Goal: Transaction & Acquisition: Purchase product/service

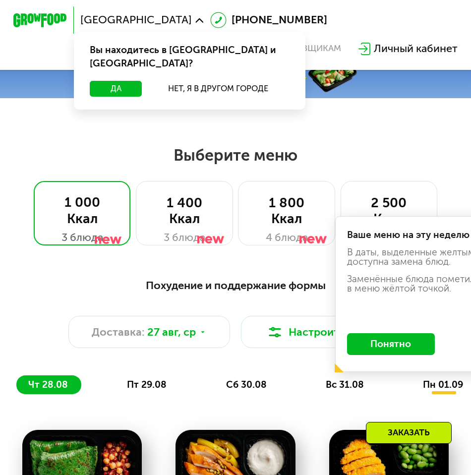
scroll to position [198, 0]
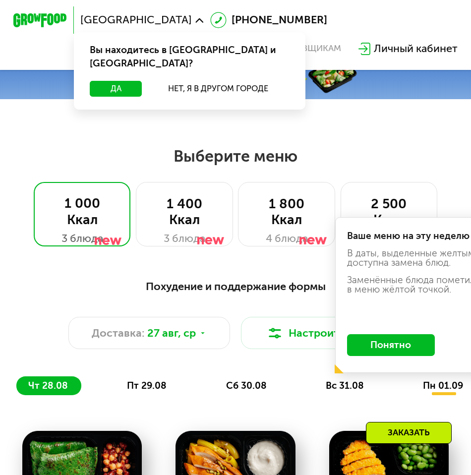
click at [377, 346] on button "Понятно" at bounding box center [391, 344] width 88 height 21
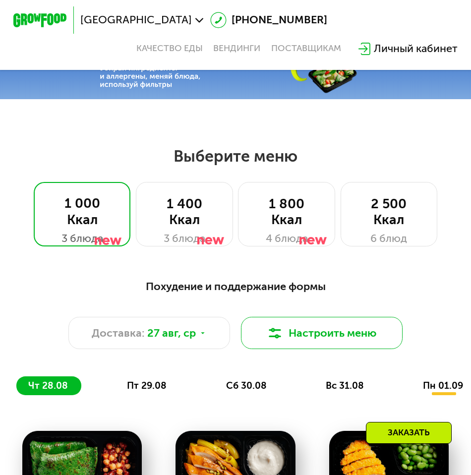
click at [293, 333] on button "Настроить меню" at bounding box center [322, 333] width 162 height 32
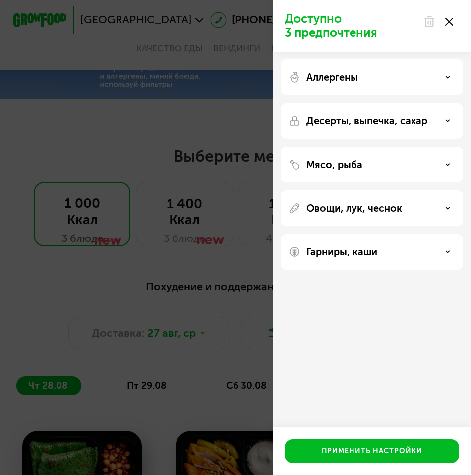
click at [430, 21] on use at bounding box center [429, 22] width 8 height 10
click at [453, 16] on div at bounding box center [438, 22] width 42 height 20
click at [450, 22] on use at bounding box center [449, 22] width 8 height 8
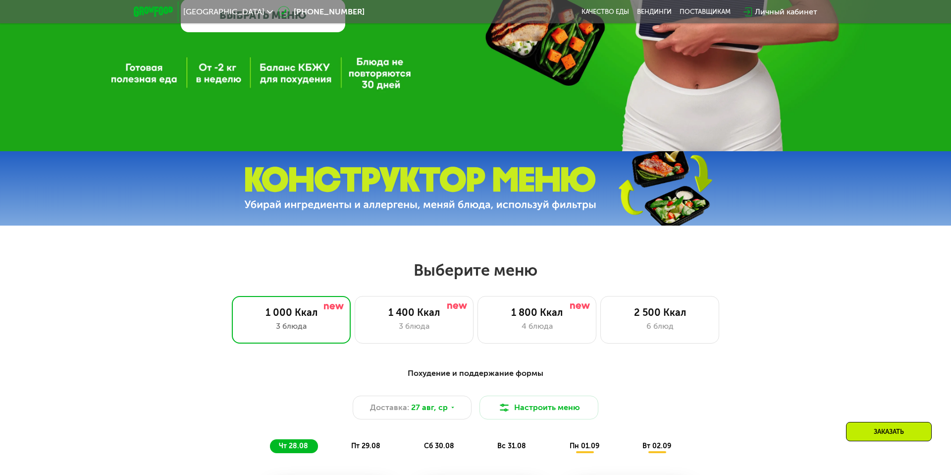
scroll to position [303, 0]
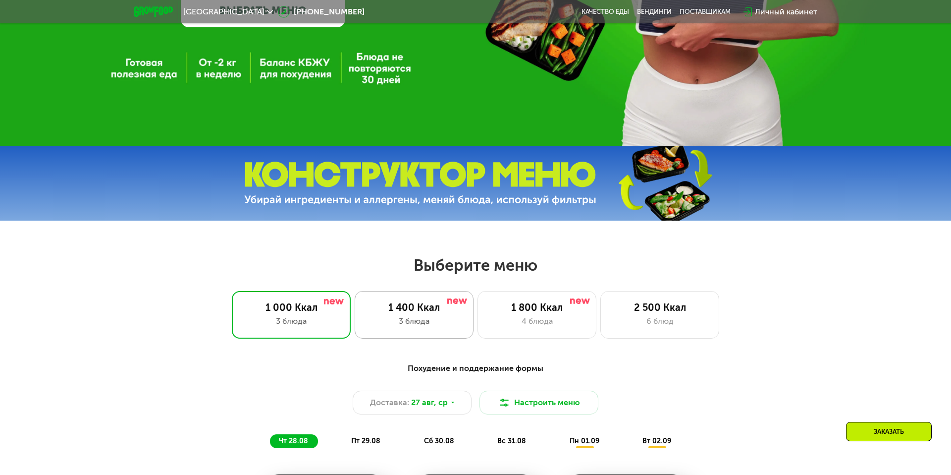
click at [447, 311] on div "1 400 Ккал" at bounding box center [414, 307] width 98 height 12
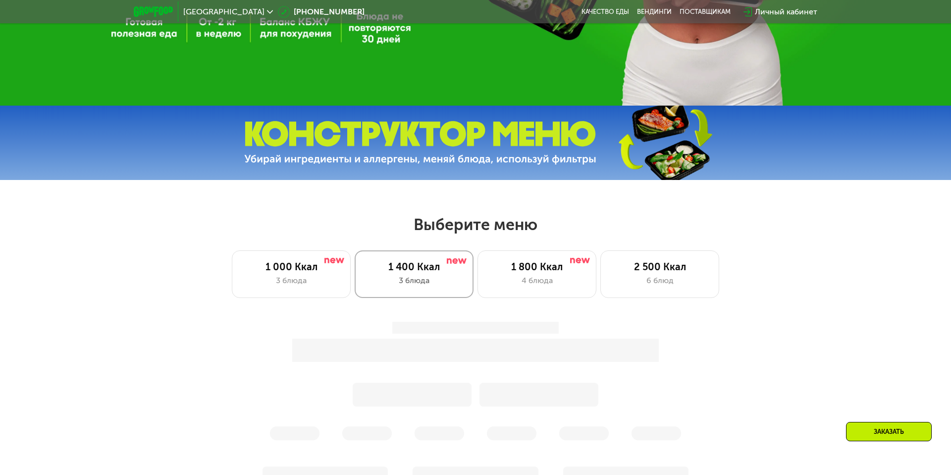
scroll to position [347, 0]
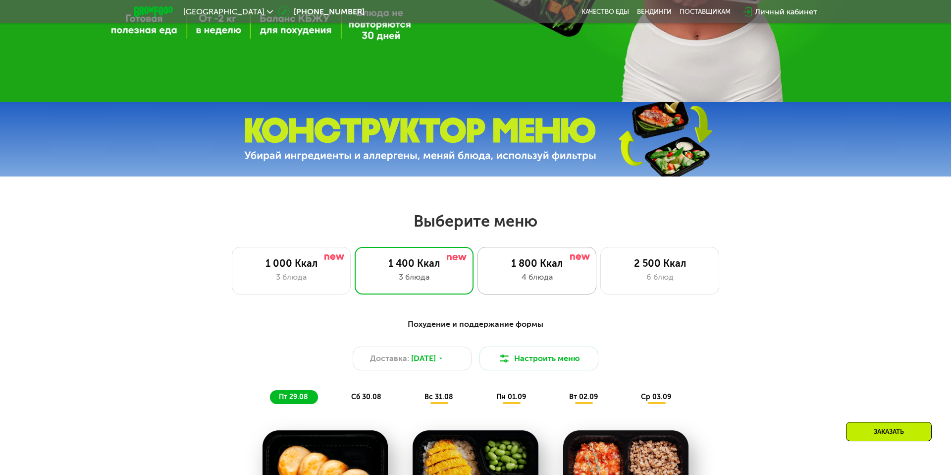
click at [470, 263] on div "1 800 Ккал" at bounding box center [537, 263] width 98 height 12
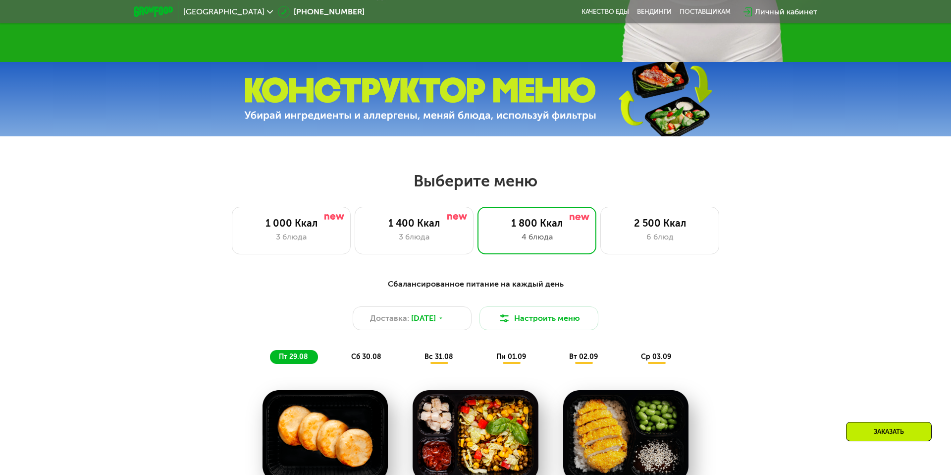
scroll to position [399, 0]
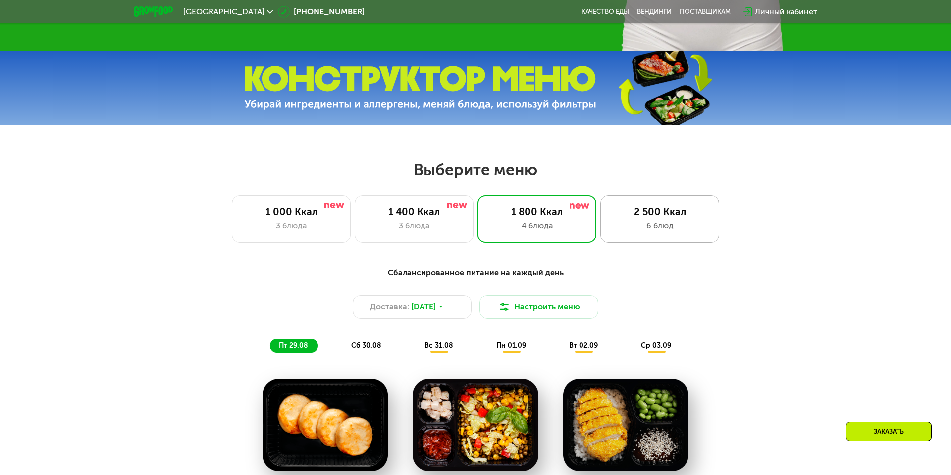
click at [470, 207] on div "2 500 Ккал" at bounding box center [660, 212] width 98 height 12
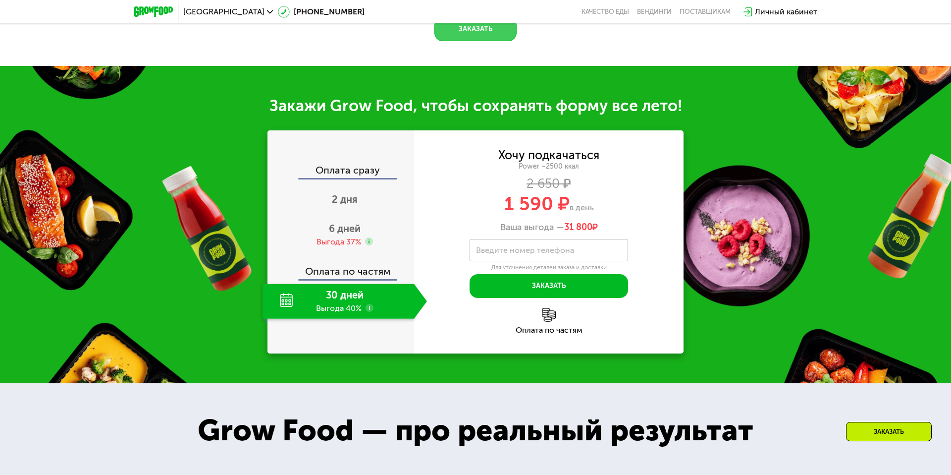
scroll to position [1115, 0]
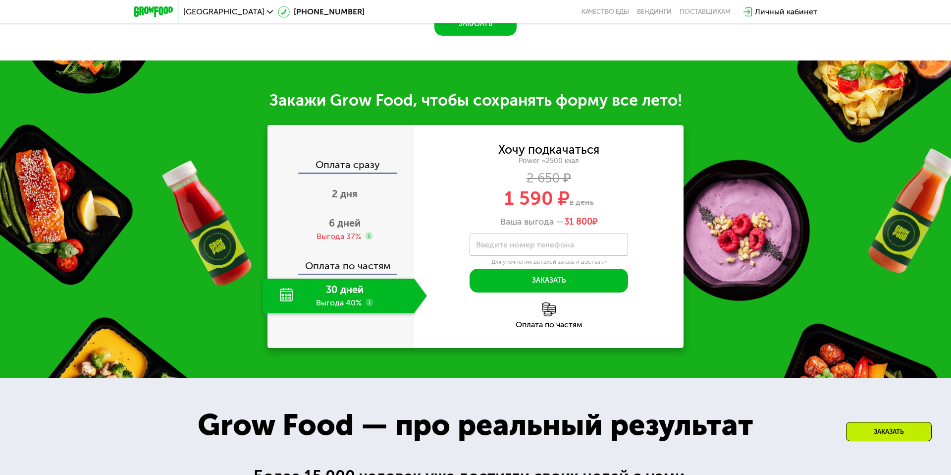
click at [369, 306] on use at bounding box center [370, 302] width 8 height 8
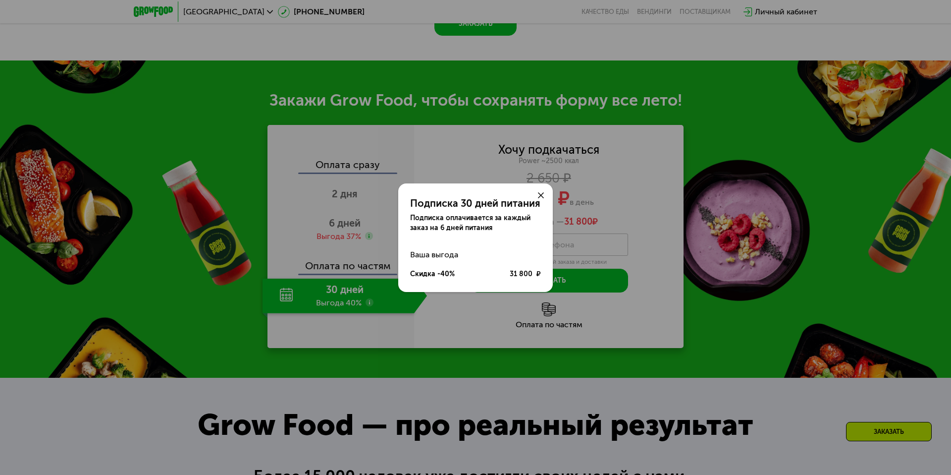
click at [470, 195] on use at bounding box center [541, 195] width 6 height 6
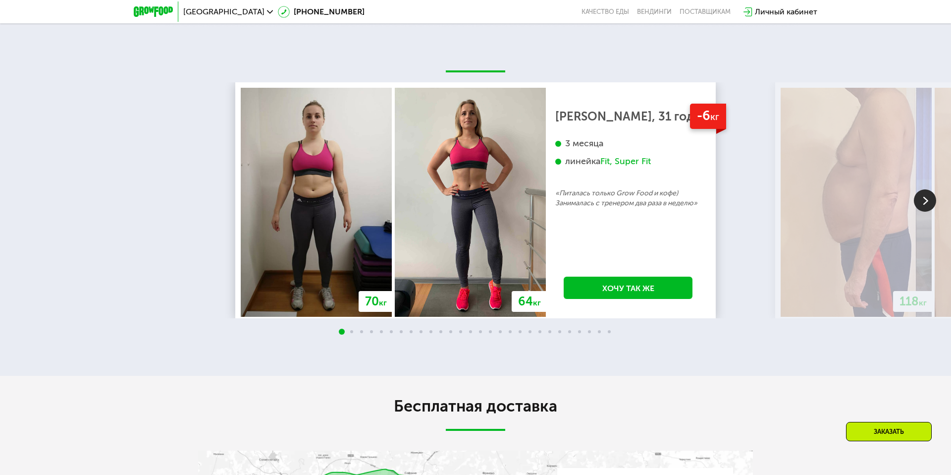
scroll to position [1961, 0]
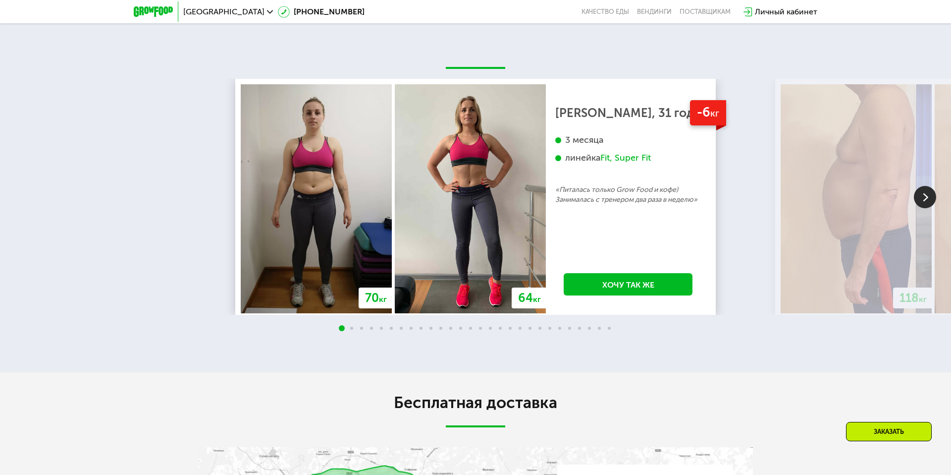
click at [470, 208] on img at bounding box center [925, 197] width 22 height 22
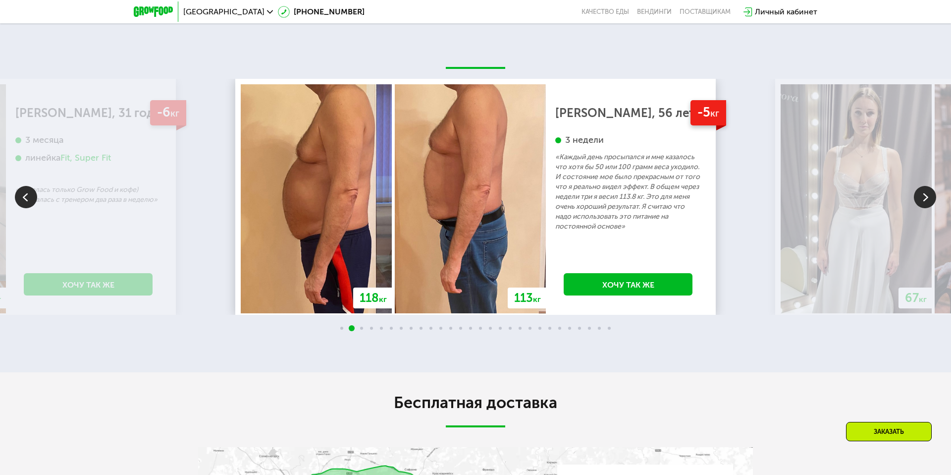
click at [470, 208] on img at bounding box center [925, 197] width 22 height 22
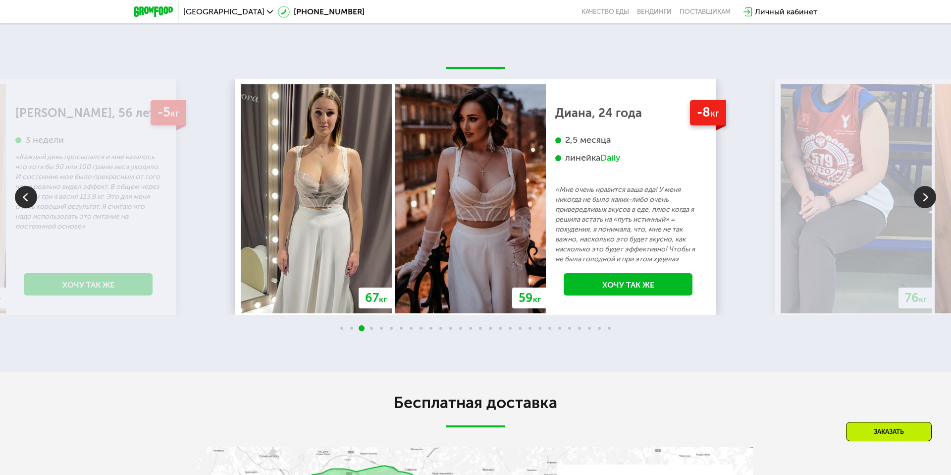
click at [470, 208] on img at bounding box center [925, 197] width 22 height 22
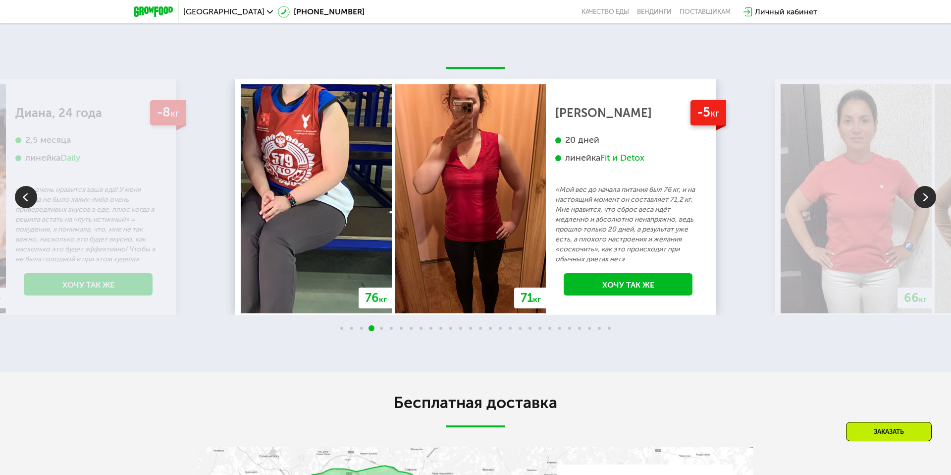
click at [470, 208] on img at bounding box center [925, 197] width 22 height 22
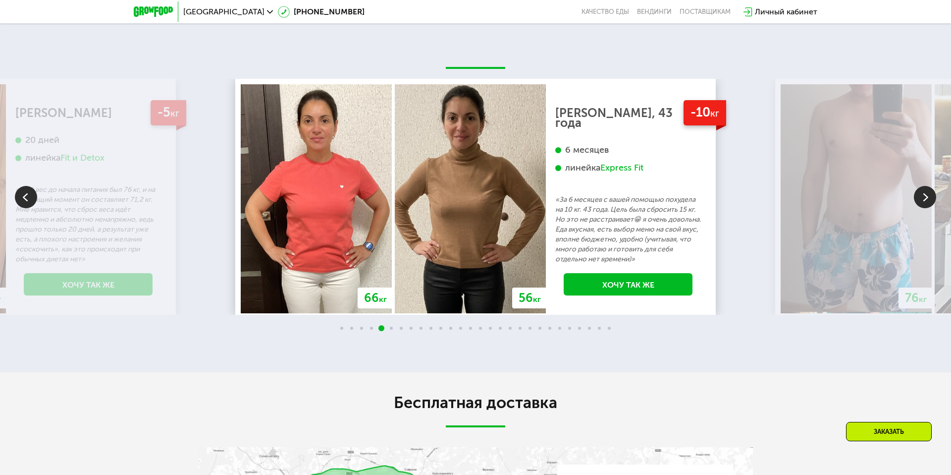
click at [470, 208] on img at bounding box center [925, 197] width 22 height 22
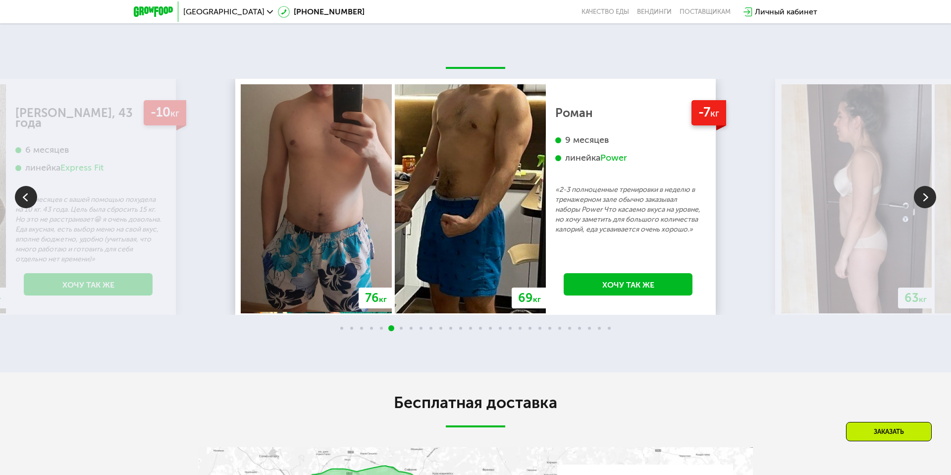
click at [470, 208] on img at bounding box center [925, 197] width 22 height 22
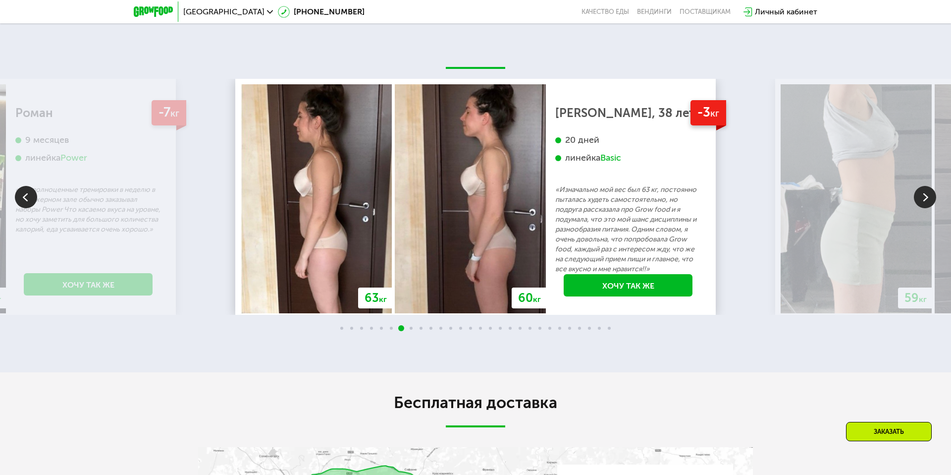
click at [470, 208] on img at bounding box center [925, 197] width 22 height 22
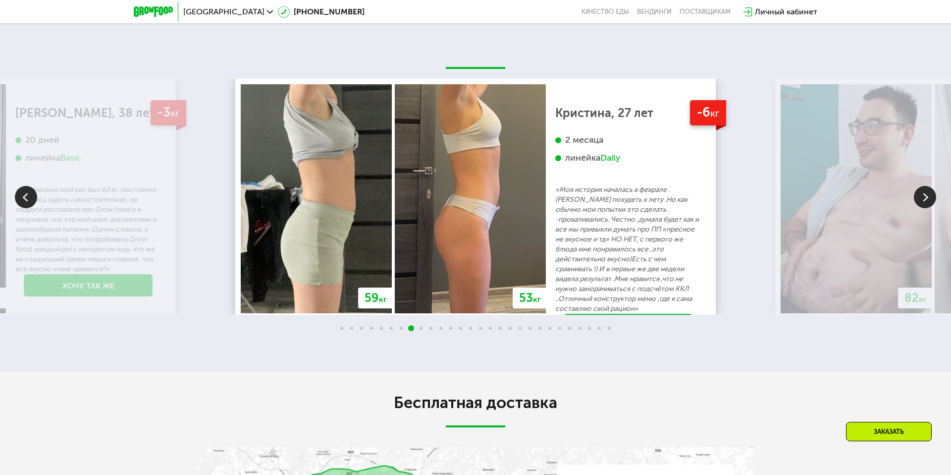
click at [470, 208] on img at bounding box center [925, 197] width 22 height 22
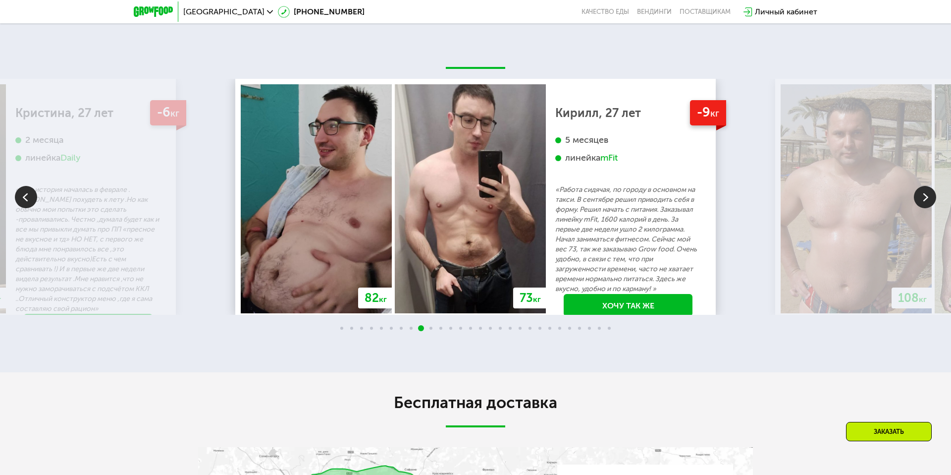
click at [470, 208] on img at bounding box center [925, 197] width 22 height 22
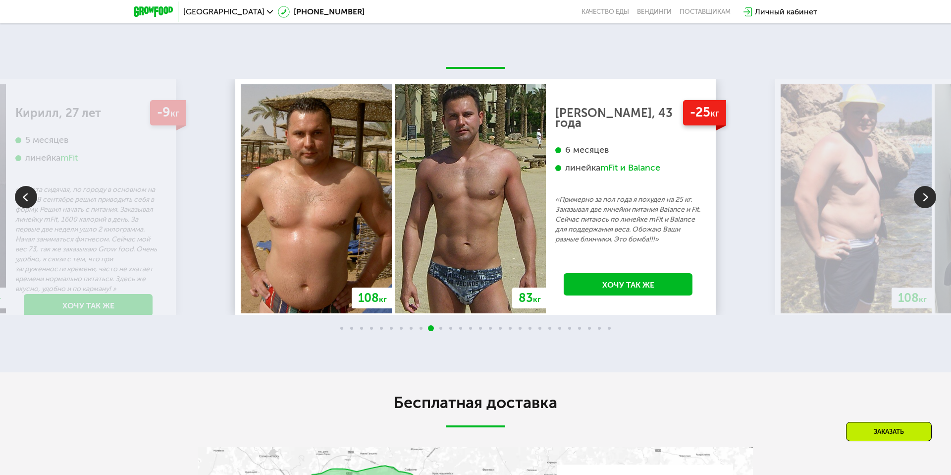
click at [470, 208] on img at bounding box center [925, 197] width 22 height 22
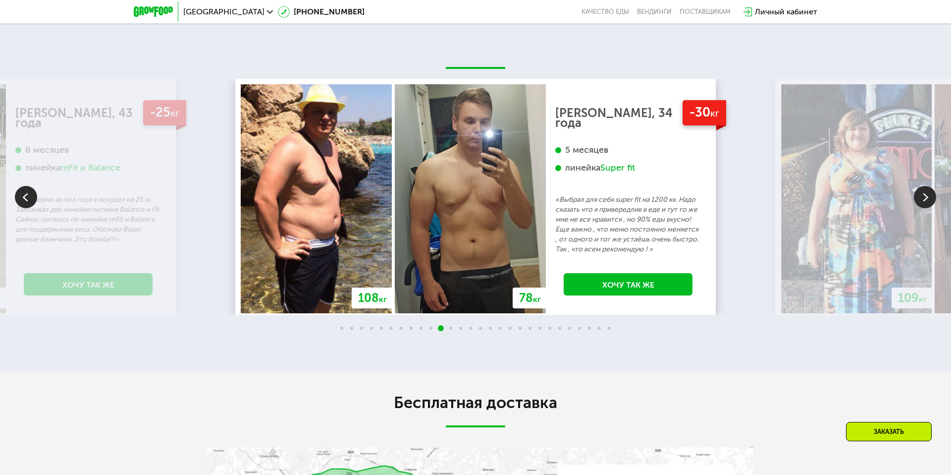
click at [470, 208] on img at bounding box center [925, 197] width 22 height 22
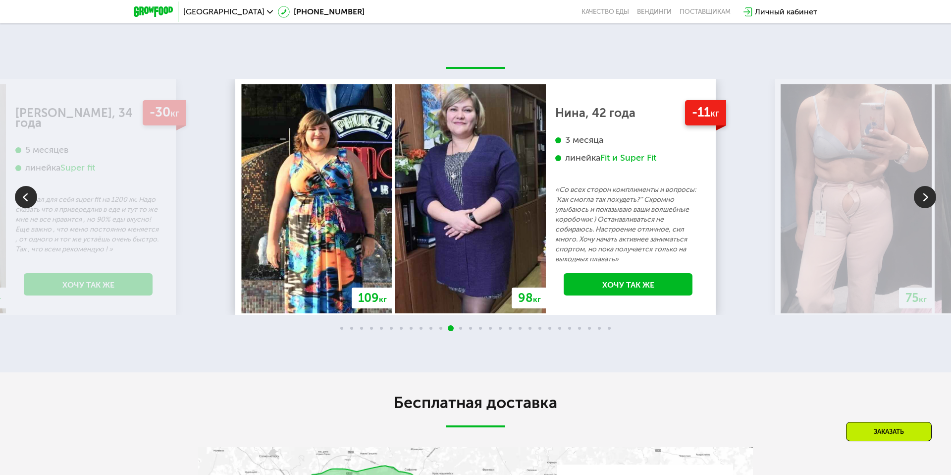
click at [470, 208] on img at bounding box center [925, 197] width 22 height 22
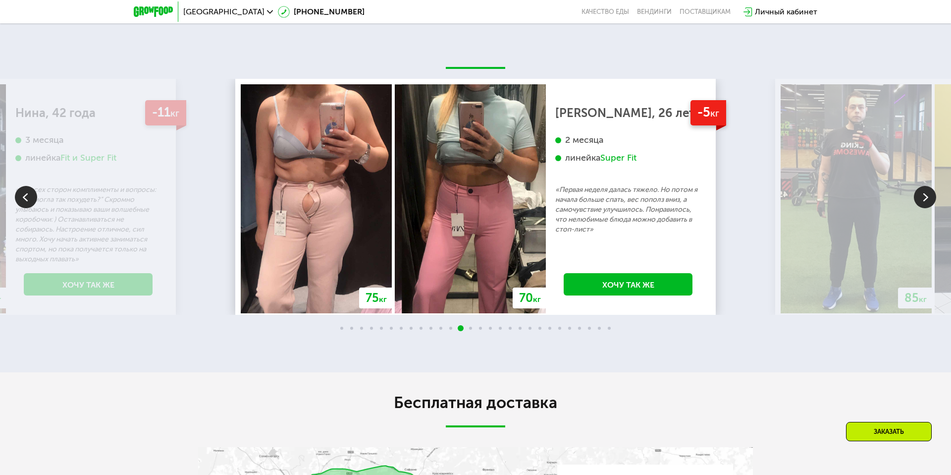
click at [470, 208] on img at bounding box center [925, 197] width 22 height 22
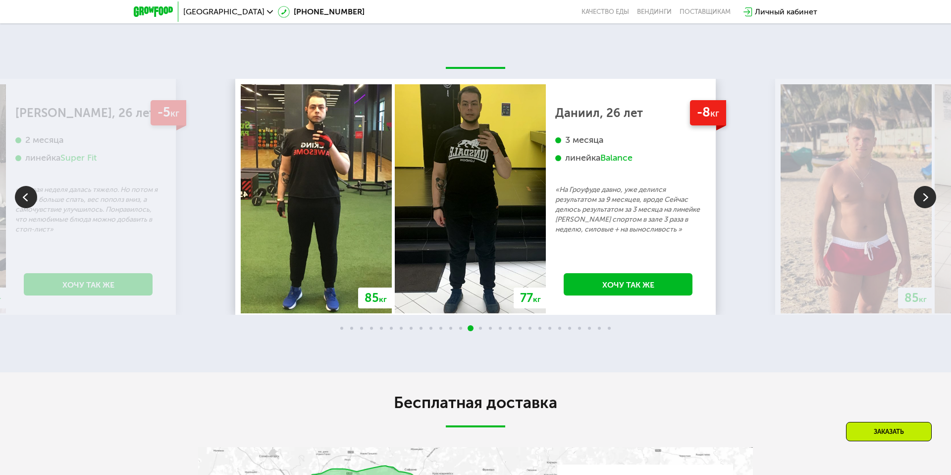
click at [470, 208] on img at bounding box center [925, 197] width 22 height 22
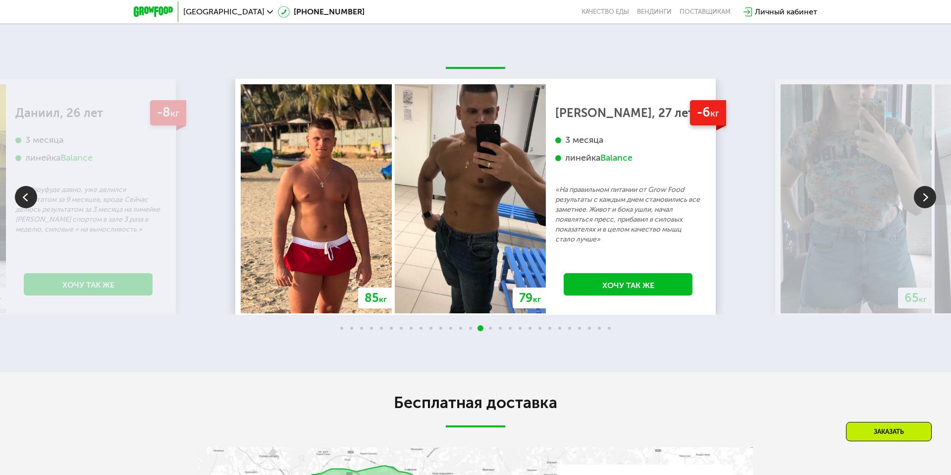
click at [470, 208] on img at bounding box center [925, 197] width 22 height 22
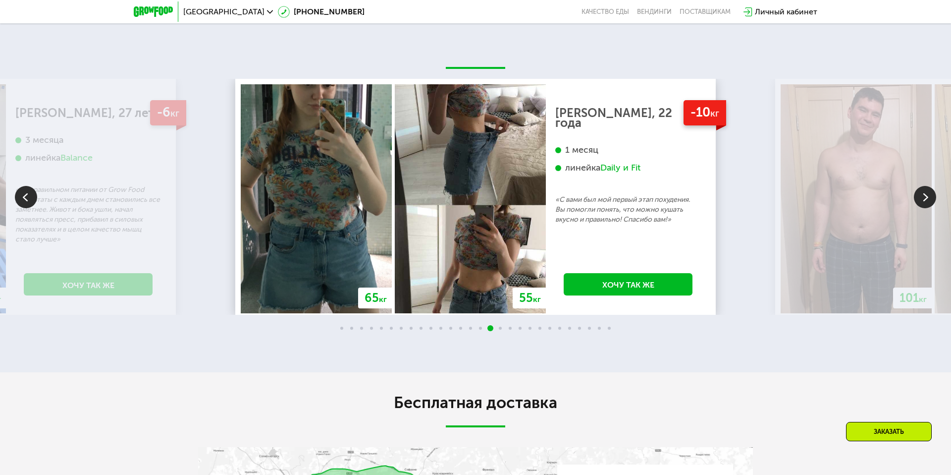
click at [470, 208] on img at bounding box center [925, 197] width 22 height 22
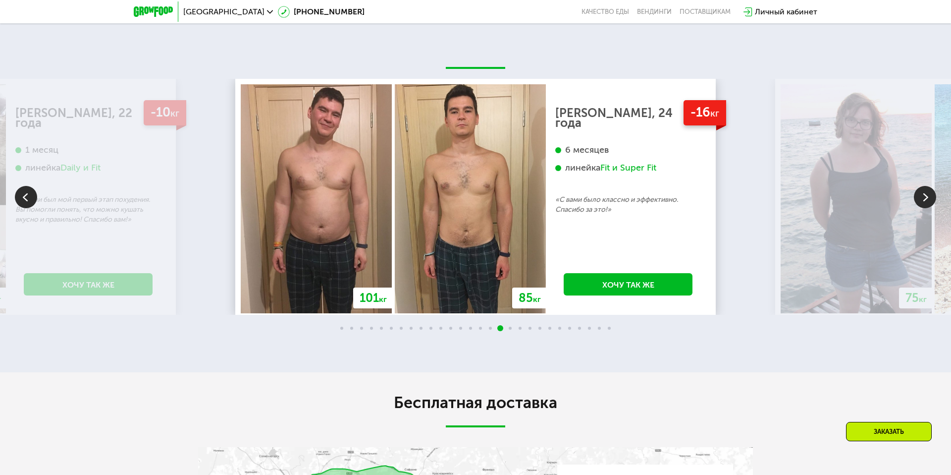
click at [470, 208] on img at bounding box center [925, 197] width 22 height 22
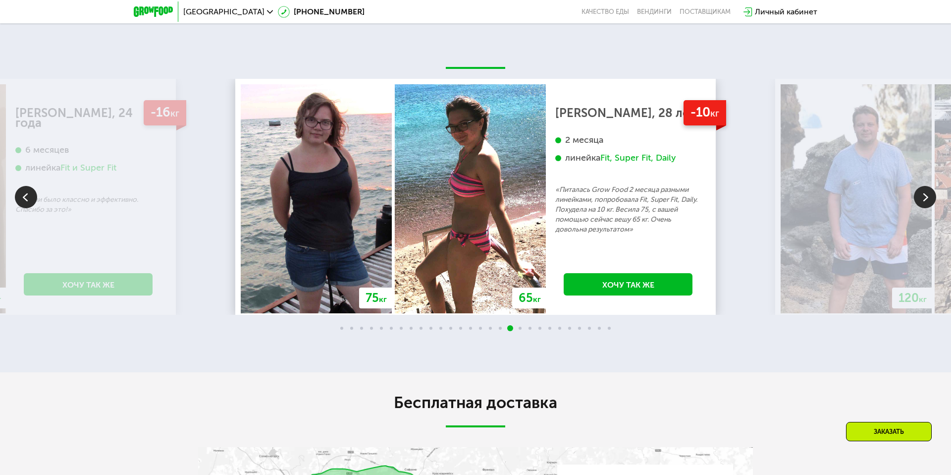
click at [470, 263] on div "70 кг 64 кг -6 кг [PERSON_NAME], 31 год 3 месяца линейка Fit, Super Fit «Питала…" at bounding box center [475, 197] width 951 height 236
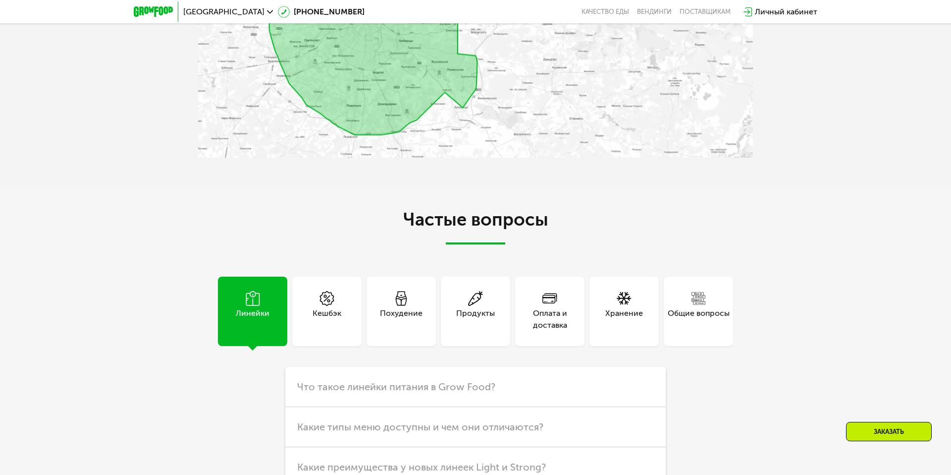
scroll to position [2510, 0]
click at [470, 159] on img at bounding box center [475, 28] width 555 height 261
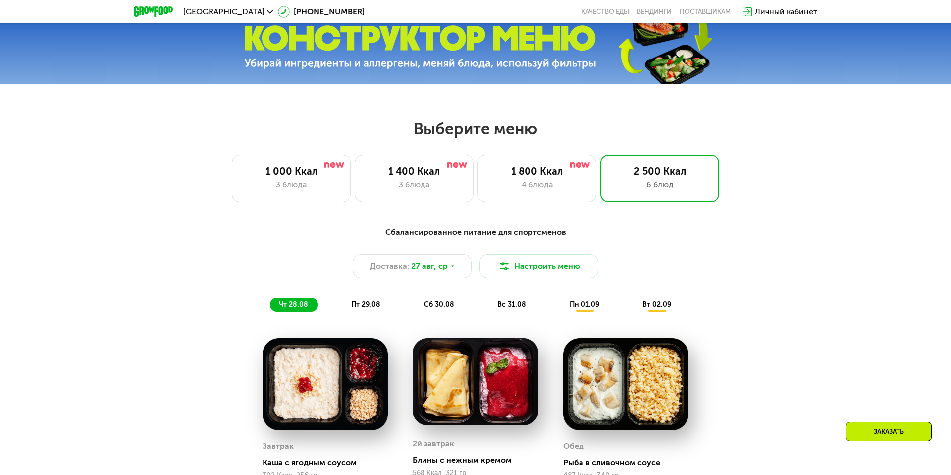
scroll to position [446, 0]
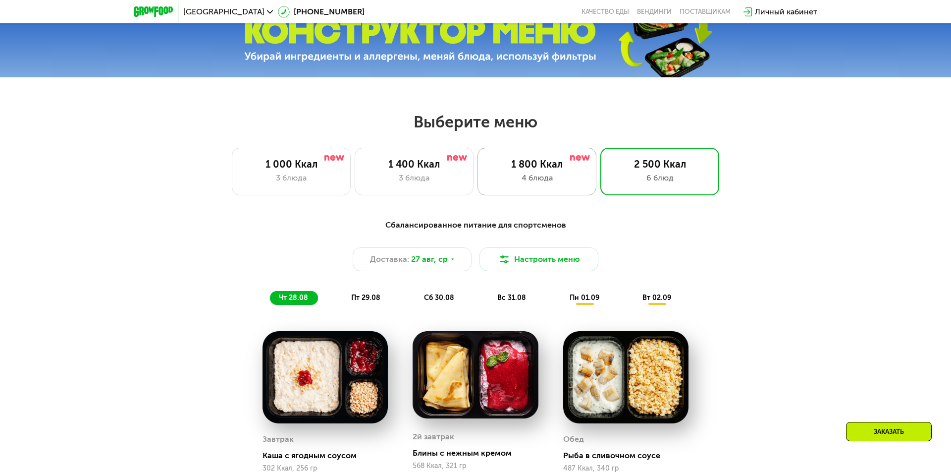
click at [470, 178] on div "4 блюда" at bounding box center [537, 178] width 98 height 12
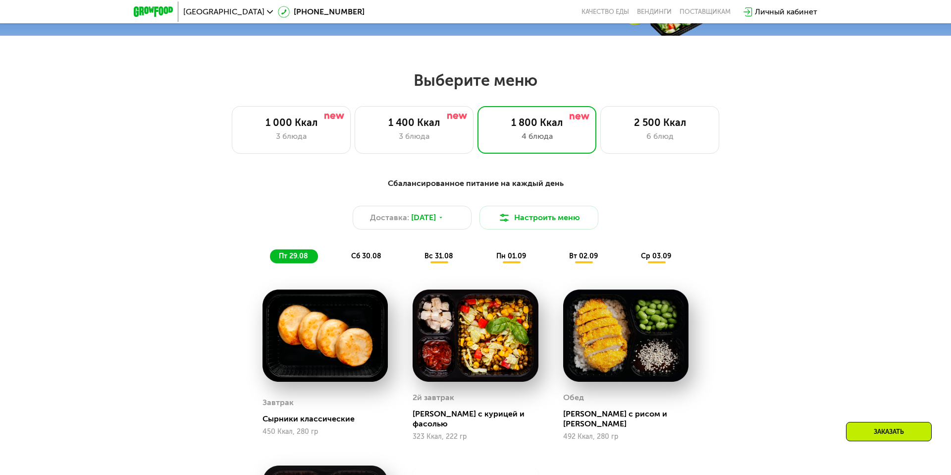
scroll to position [489, 0]
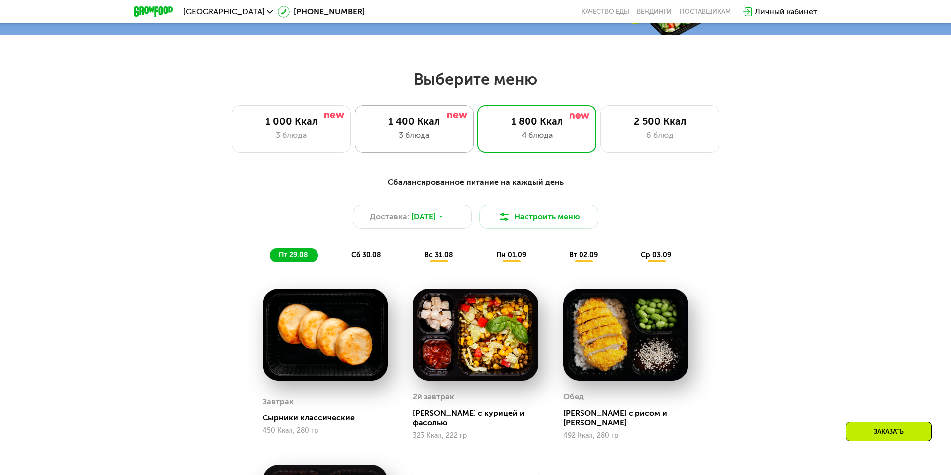
click at [457, 140] on div "3 блюда" at bounding box center [414, 135] width 98 height 12
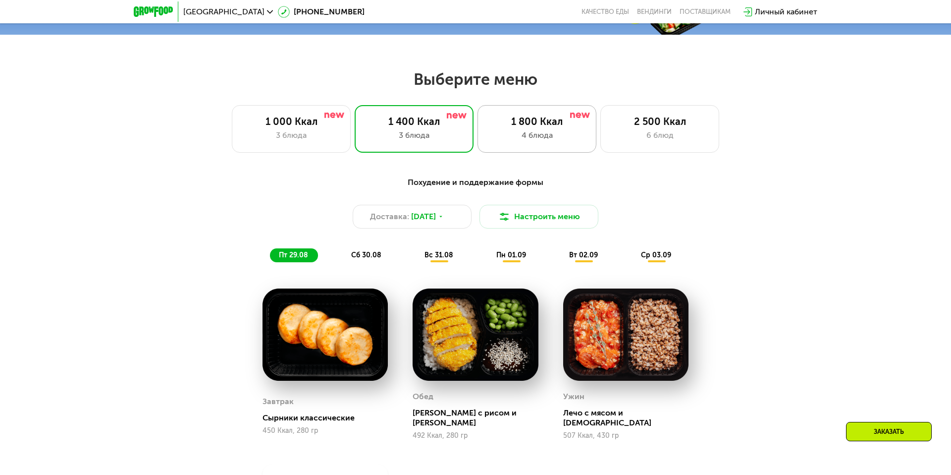
click at [470, 136] on div "4 блюда" at bounding box center [537, 135] width 98 height 12
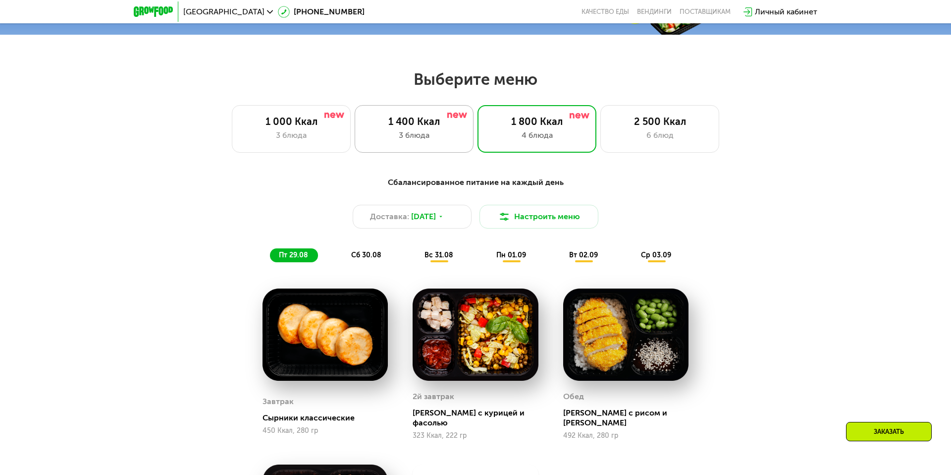
click at [450, 141] on div "3 блюда" at bounding box center [414, 135] width 98 height 12
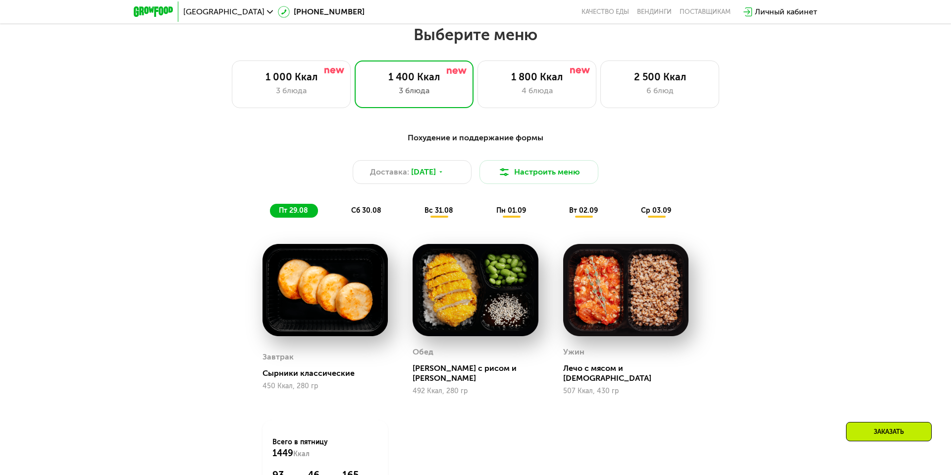
scroll to position [532, 0]
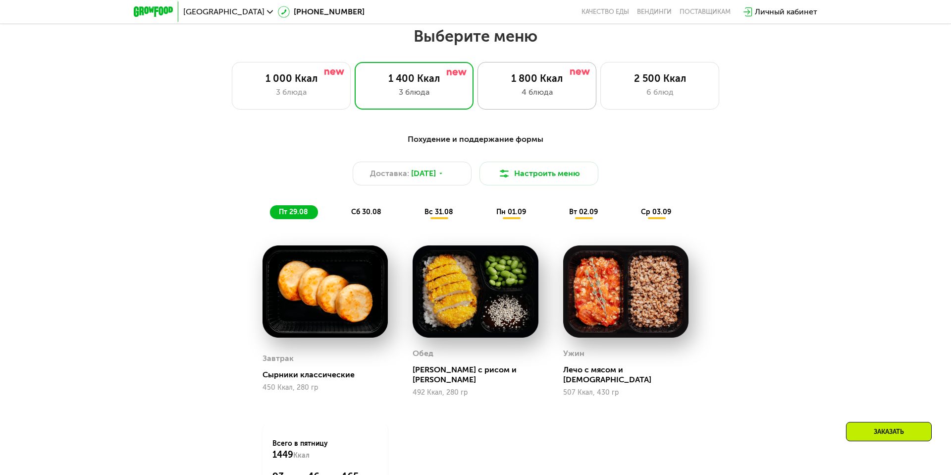
click at [470, 85] on div "1 800 Ккал 4 блюда" at bounding box center [660, 86] width 119 height 48
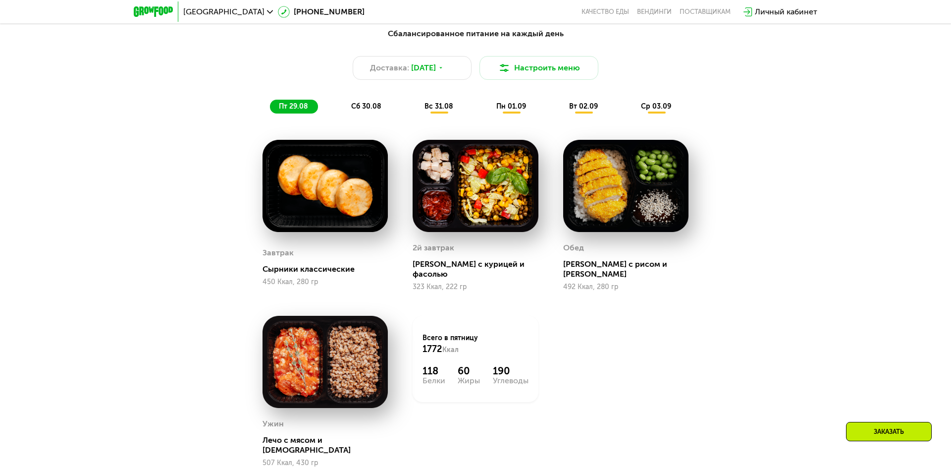
scroll to position [648, 0]
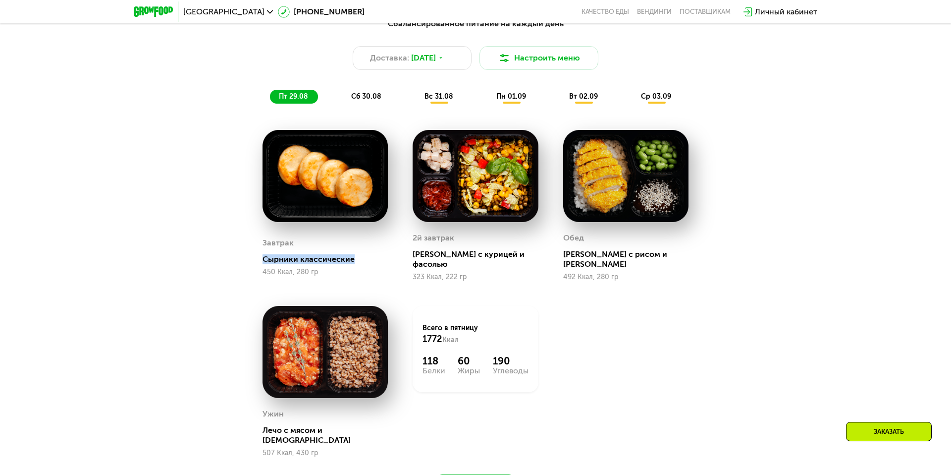
drag, startPoint x: 355, startPoint y: 253, endPoint x: 251, endPoint y: 254, distance: 104.6
click at [251, 254] on div "Завтрак Сырники классические 450 Ккал, 280 гр" at bounding box center [325, 205] width 150 height 176
click at [465, 257] on div "[PERSON_NAME] с курицей и фасолью" at bounding box center [479, 259] width 133 height 20
drag, startPoint x: 526, startPoint y: 255, endPoint x: 423, endPoint y: 259, distance: 103.1
click at [423, 259] on div "2й завтрак Салат с курицей и фасолью 323 Ккал, 222 гр" at bounding box center [475, 255] width 125 height 51
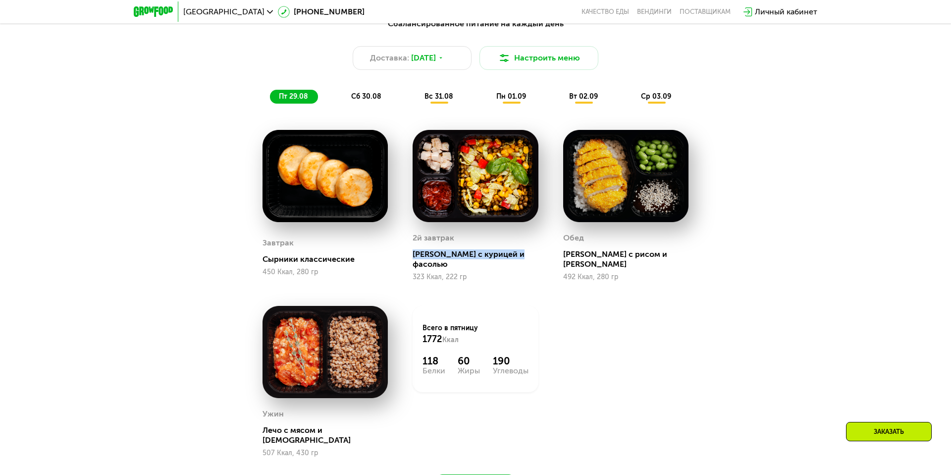
drag, startPoint x: 413, startPoint y: 254, endPoint x: 518, endPoint y: 258, distance: 105.1
click at [470, 258] on div "[PERSON_NAME] с курицей и фасолью" at bounding box center [479, 259] width 133 height 20
click at [470, 178] on img at bounding box center [475, 176] width 125 height 92
click at [470, 97] on div "Сбалансированное питание на каждый день Доставка: [DATE] Настроить меню пт 29.0…" at bounding box center [475, 263] width 951 height 519
click at [470, 112] on div "Сбалансированное питание на каждый день Доставка: [DATE] Настроить меню пт 29.0…" at bounding box center [475, 255] width 611 height 486
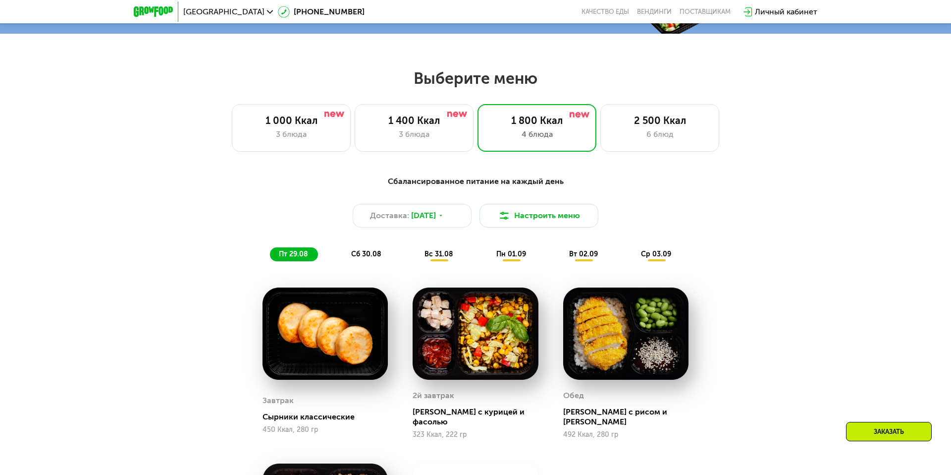
scroll to position [492, 0]
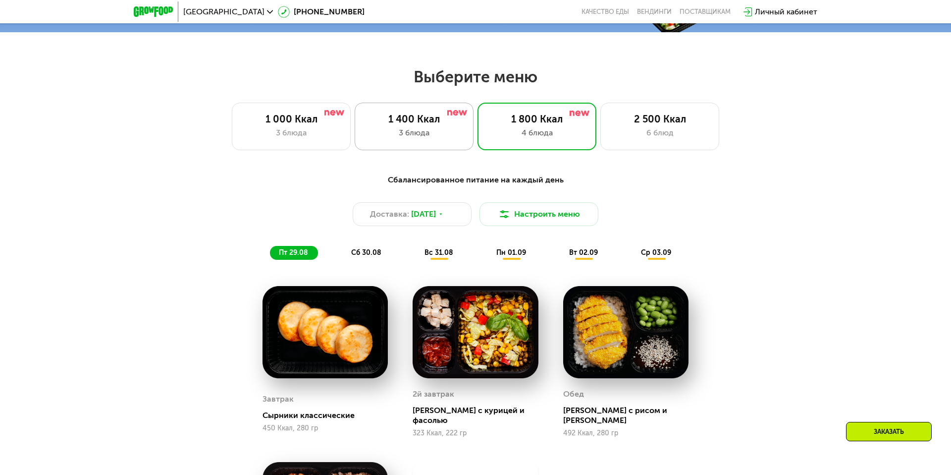
click at [423, 130] on div "3 блюда" at bounding box center [414, 133] width 98 height 12
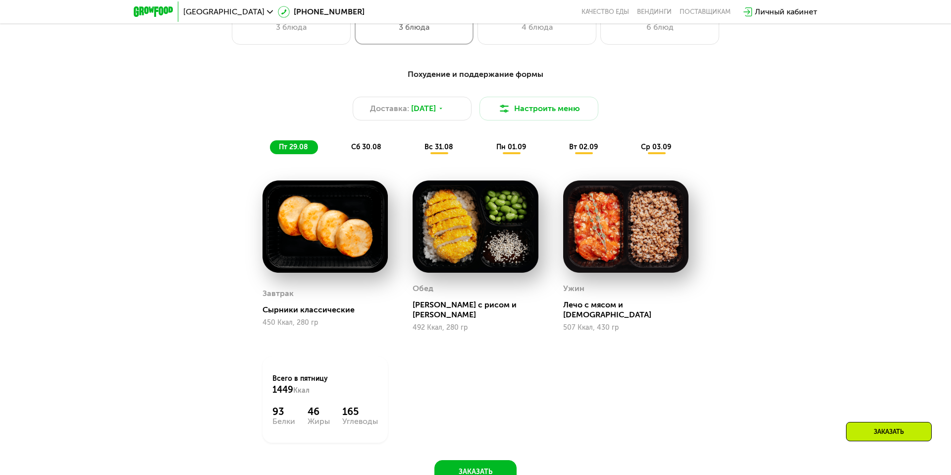
scroll to position [577, 0]
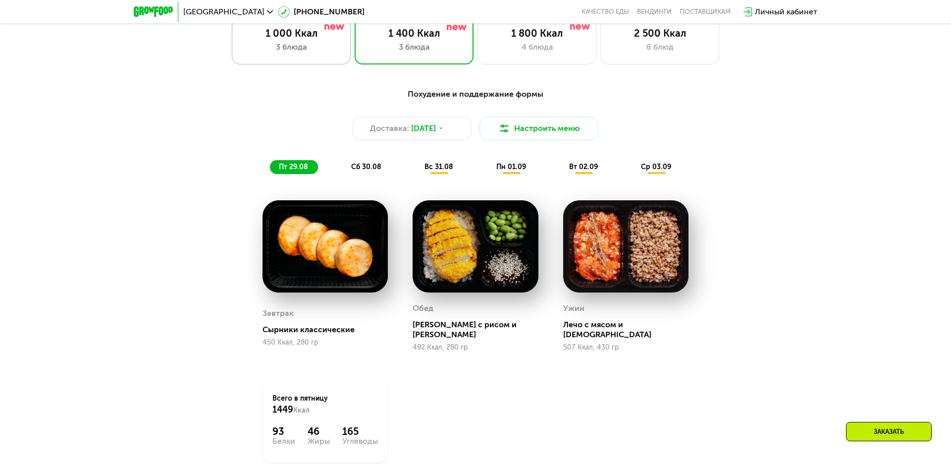
click at [355, 60] on div "1 000 Ккал 3 блюда" at bounding box center [414, 41] width 119 height 48
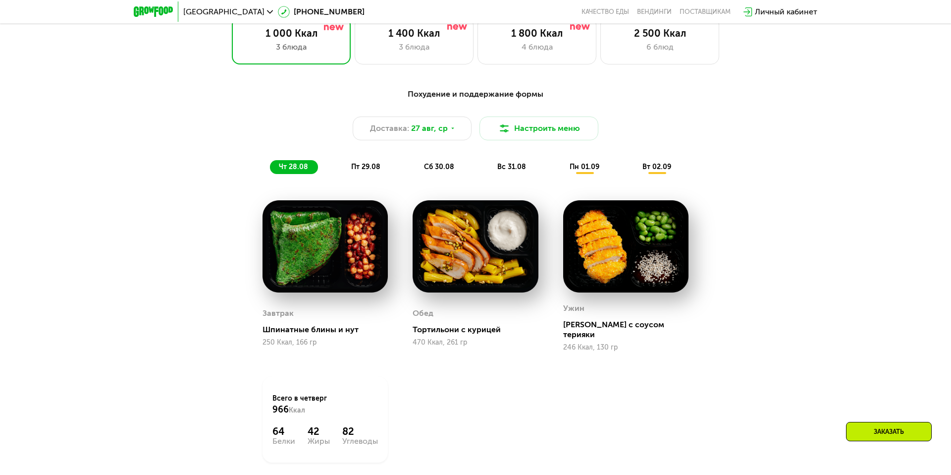
click at [366, 165] on span "пт 29.08" at bounding box center [365, 167] width 29 height 8
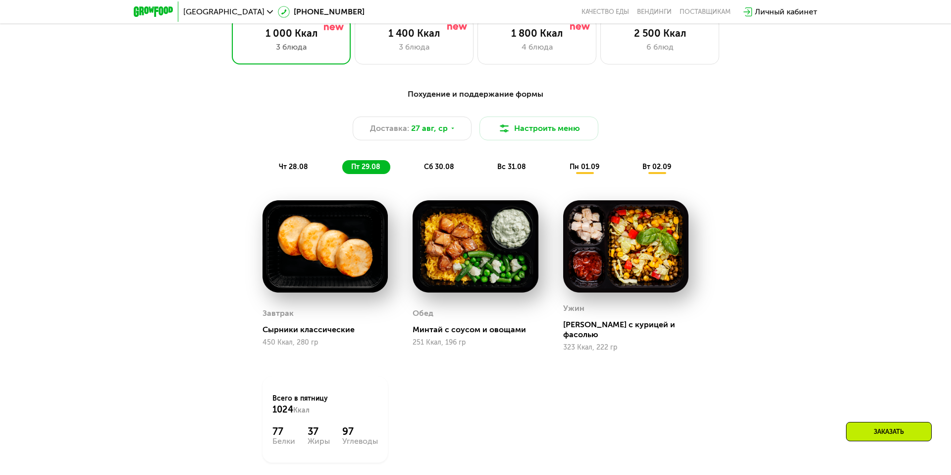
click at [440, 167] on span "сб 30.08" at bounding box center [439, 167] width 30 height 8
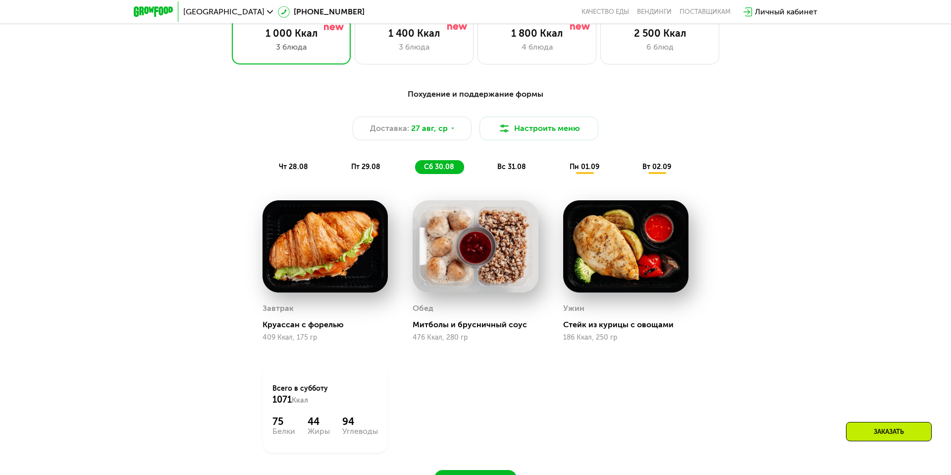
click at [312, 247] on img at bounding box center [325, 246] width 125 height 92
click at [302, 247] on img at bounding box center [325, 246] width 125 height 92
click at [470, 163] on span "вс 31.08" at bounding box center [512, 167] width 29 height 8
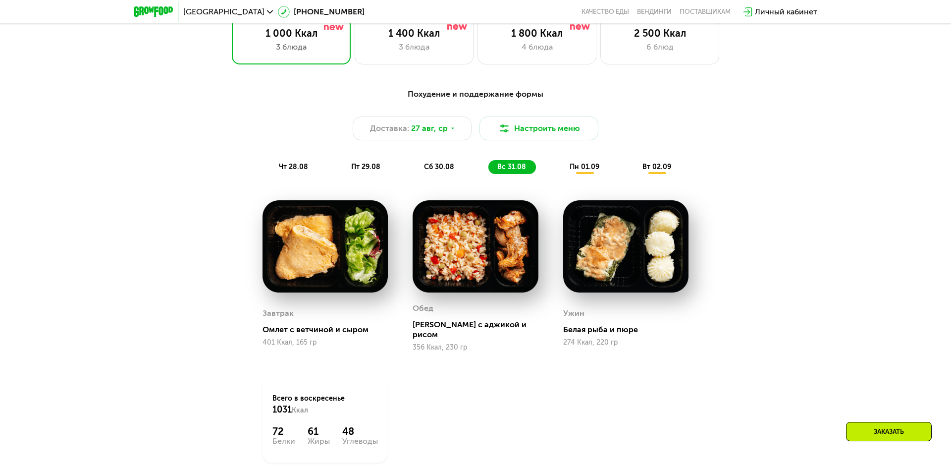
click at [470, 167] on span "пн 01.09" at bounding box center [585, 167] width 30 height 8
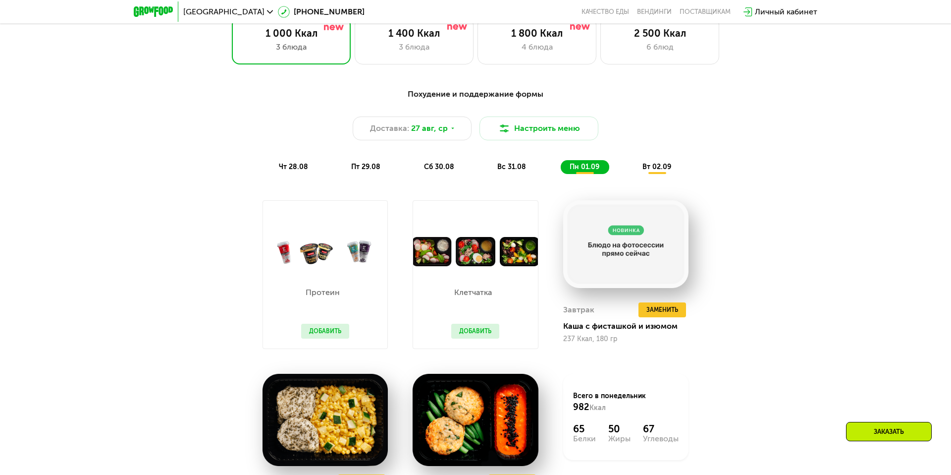
click at [201, 294] on div "Похудение и поддержание формы Доставка: [DATE] Настроить меню чт 28.08 пт 29.08…" at bounding box center [475, 319] width 611 height 474
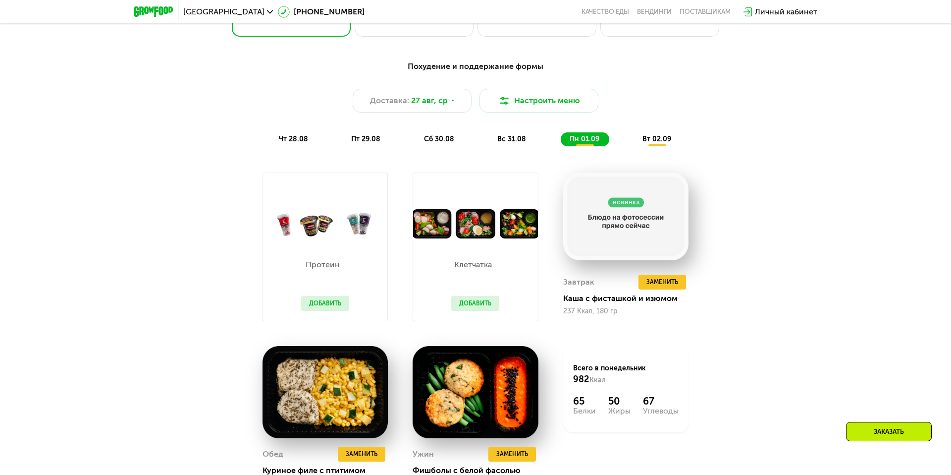
scroll to position [602, 0]
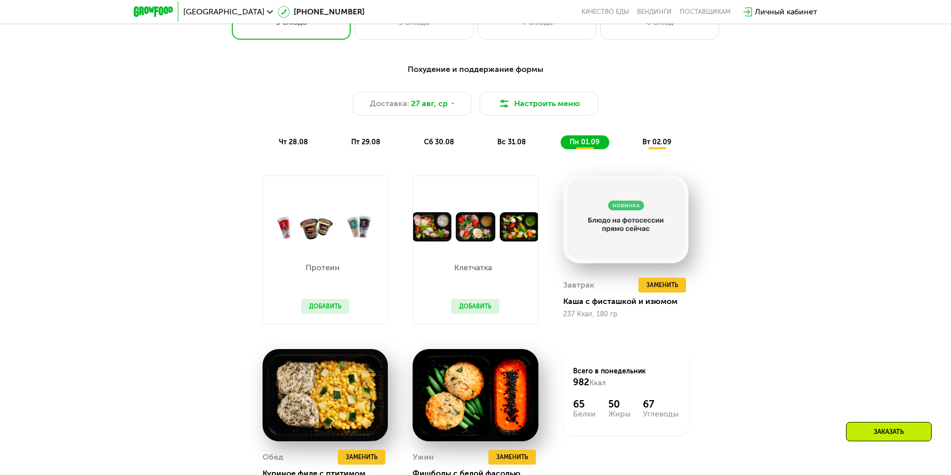
click at [327, 239] on img at bounding box center [325, 226] width 124 height 29
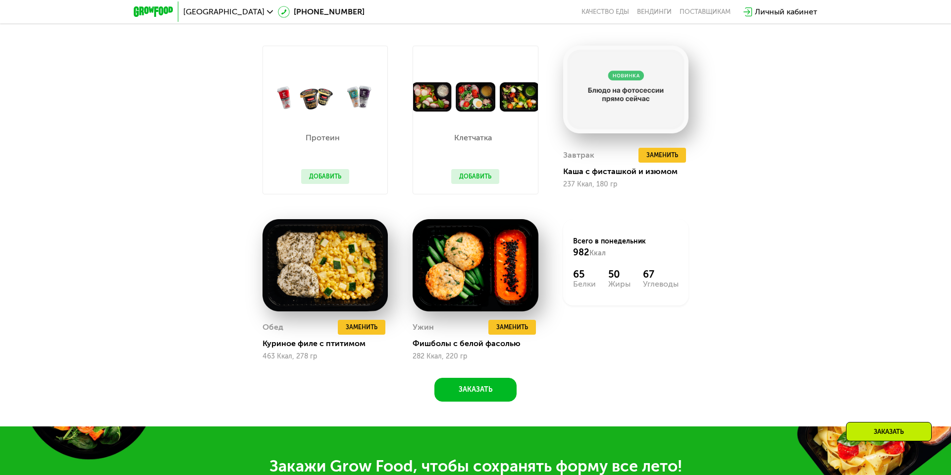
scroll to position [733, 0]
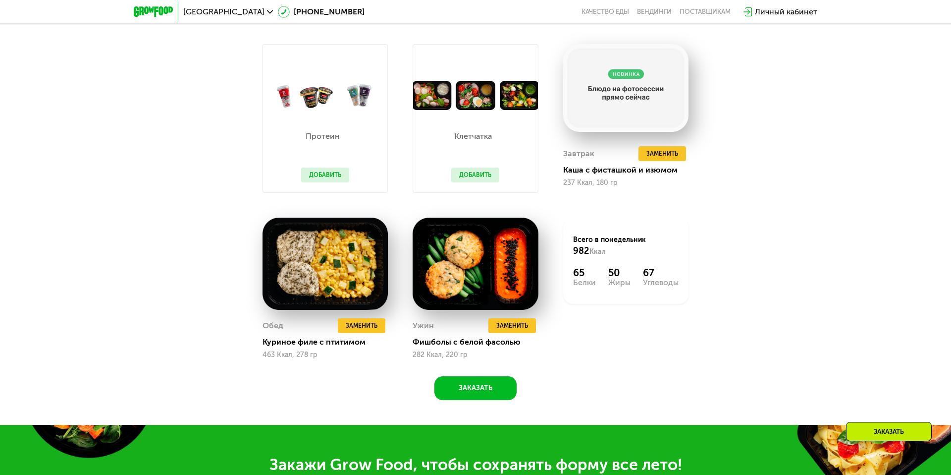
click at [322, 167] on button "Добавить" at bounding box center [325, 174] width 48 height 15
click at [319, 172] on button "Добавить" at bounding box center [325, 174] width 48 height 15
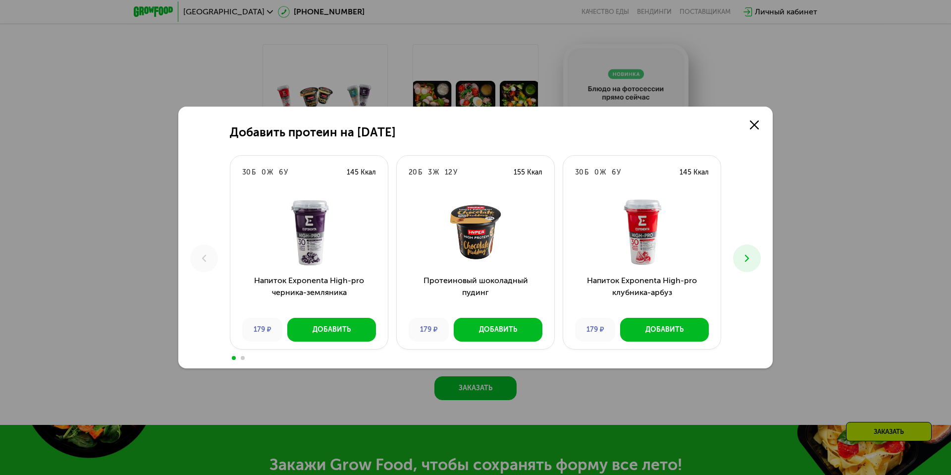
click at [470, 251] on button at bounding box center [747, 258] width 28 height 28
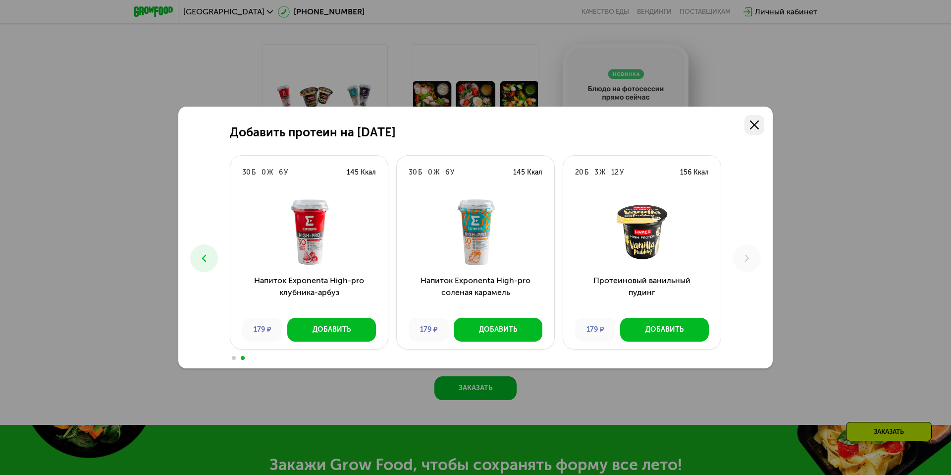
click at [470, 125] on link at bounding box center [755, 125] width 20 height 20
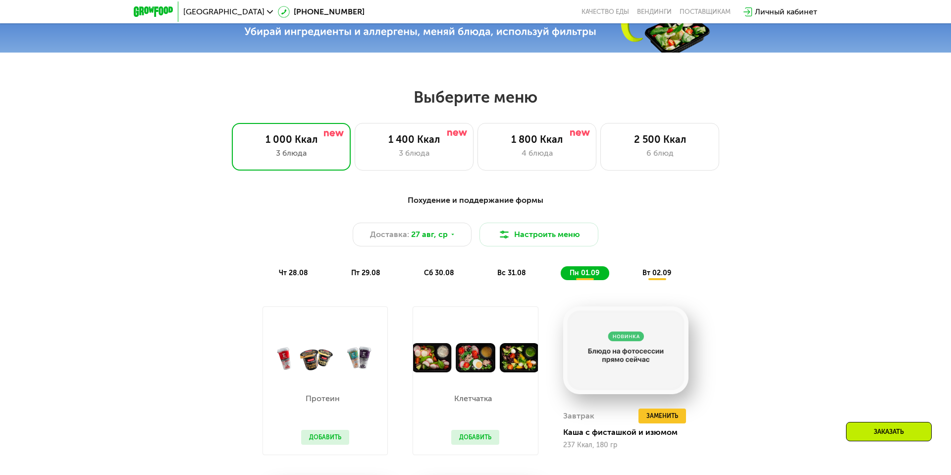
scroll to position [461, 0]
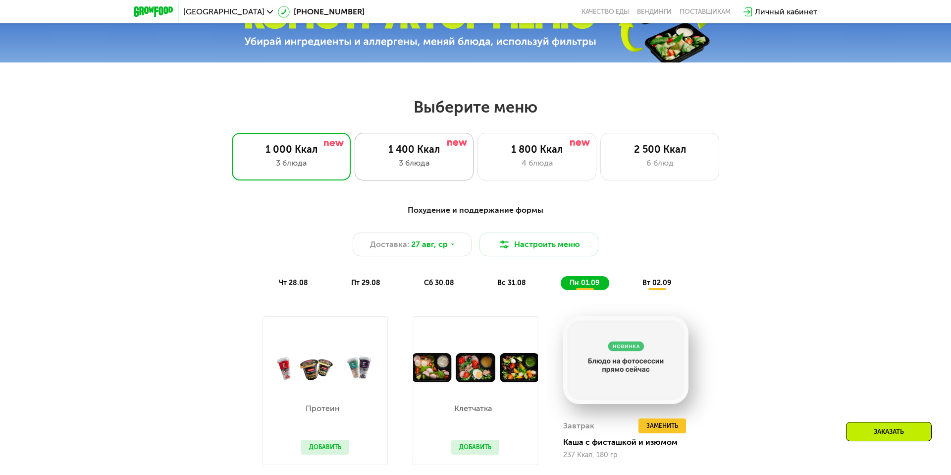
click at [446, 157] on div "3 блюда" at bounding box center [414, 163] width 98 height 12
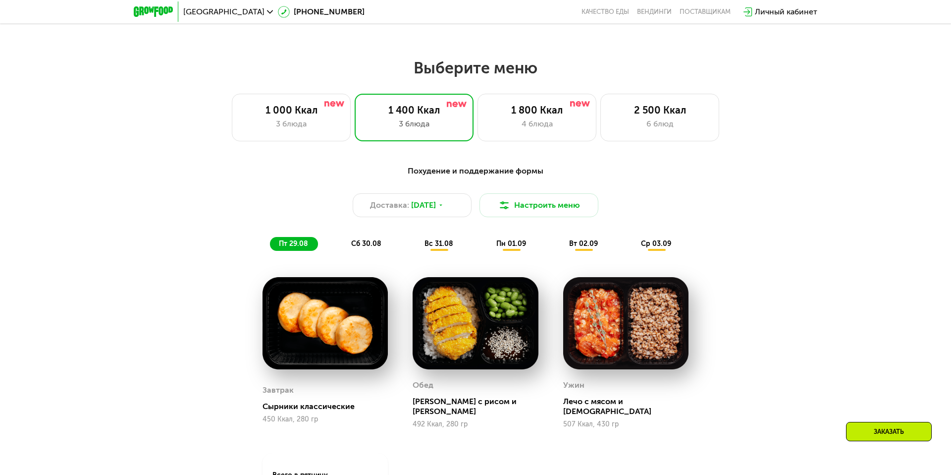
scroll to position [502, 0]
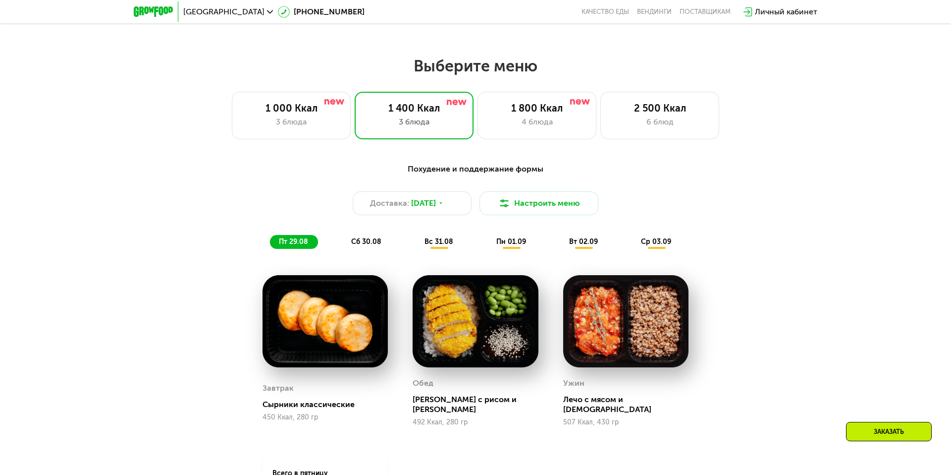
click at [470, 243] on span "ср 03.09" at bounding box center [656, 241] width 30 height 8
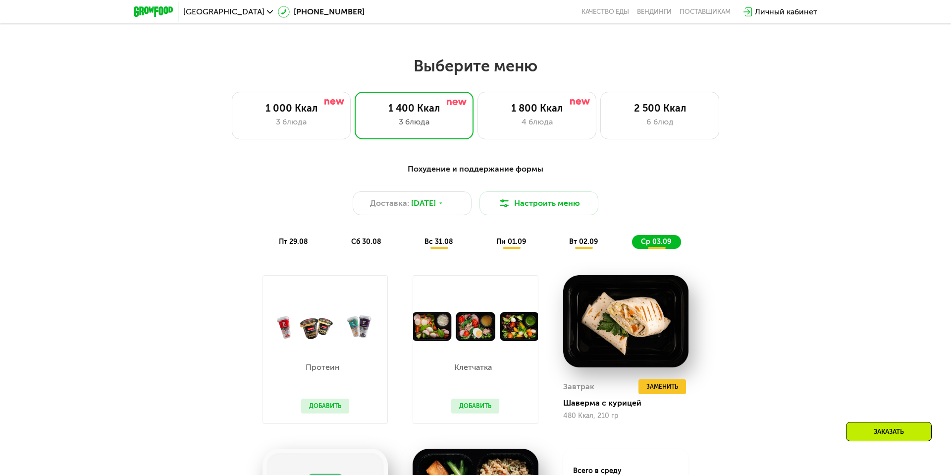
click at [470, 243] on span "вт 02.09" at bounding box center [583, 241] width 29 height 8
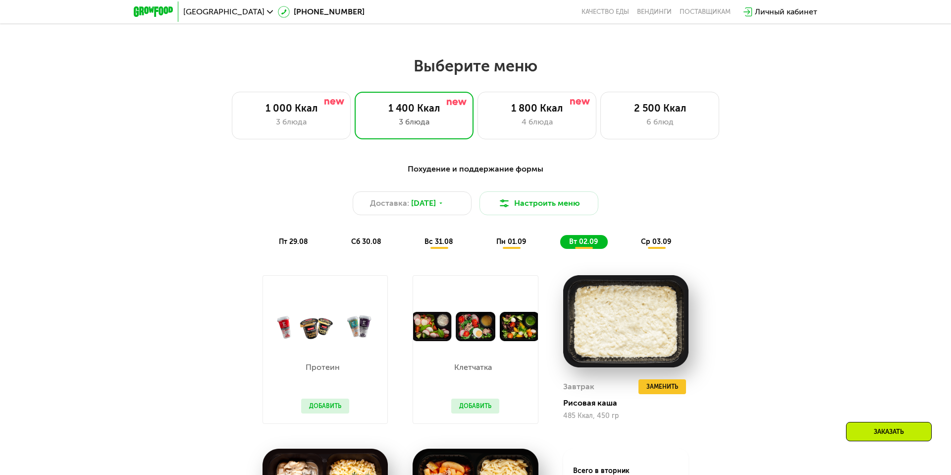
click at [470, 246] on div "ср 03.09" at bounding box center [656, 242] width 49 height 14
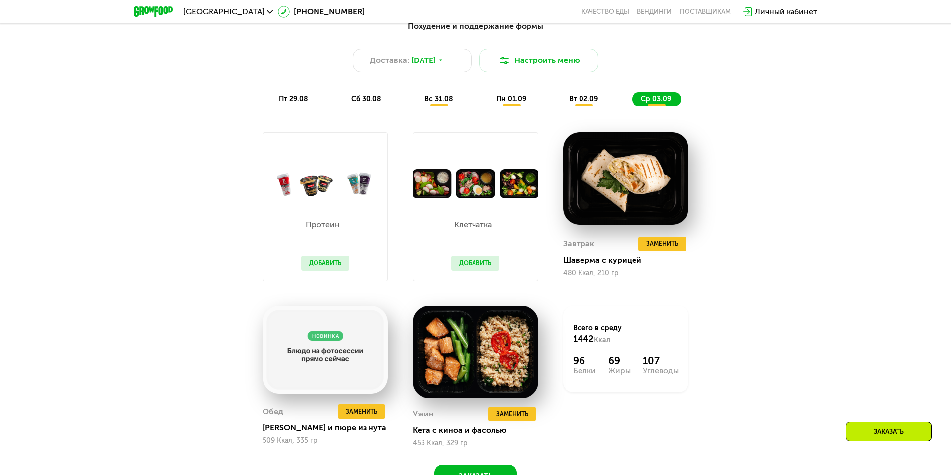
scroll to position [647, 0]
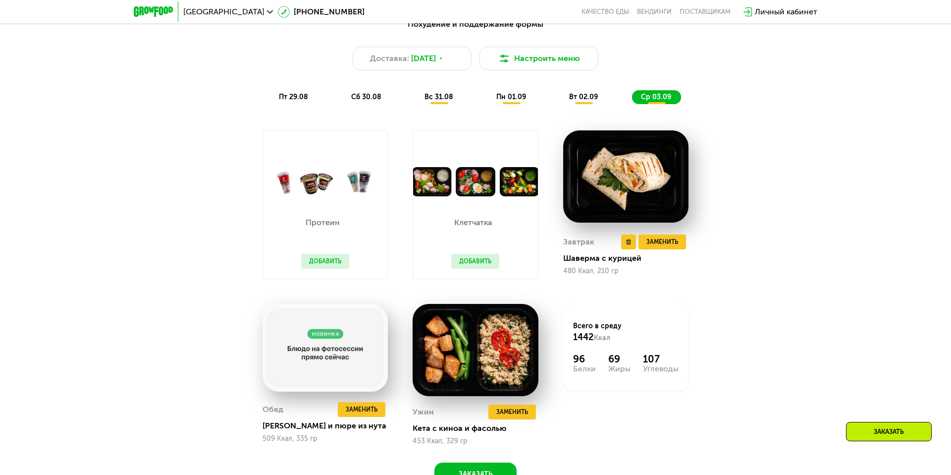
click at [470, 180] on img at bounding box center [625, 176] width 125 height 92
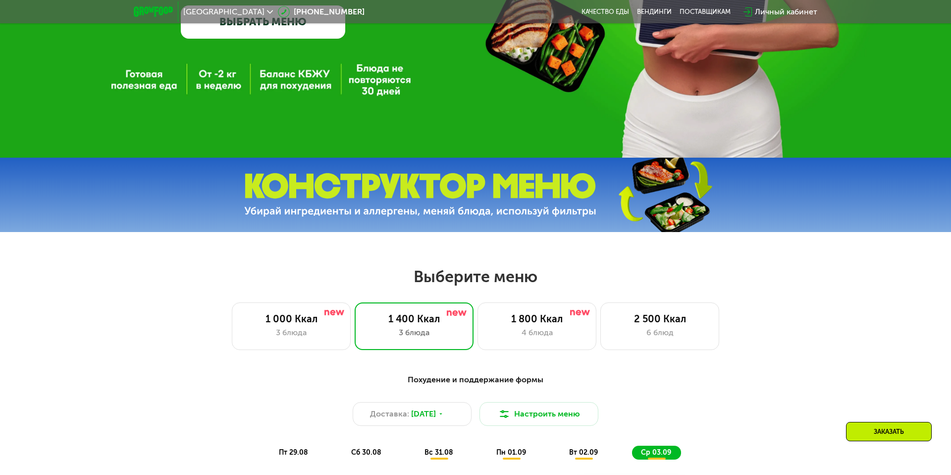
scroll to position [268, 0]
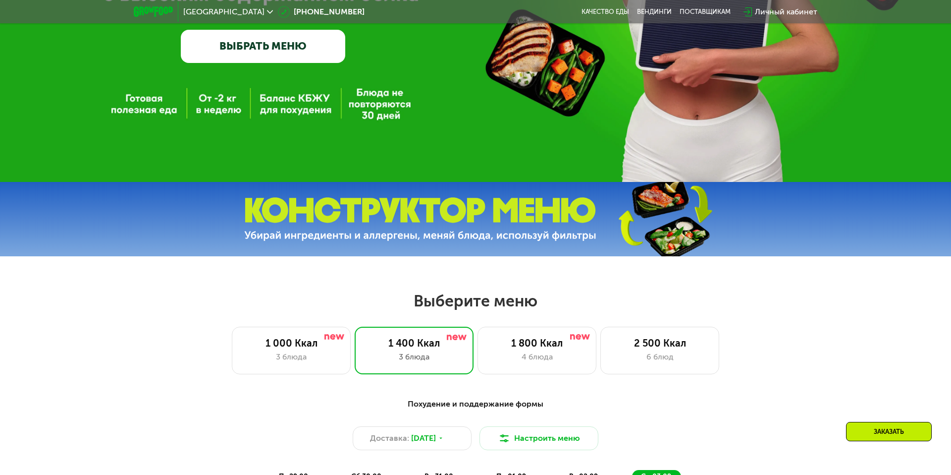
click at [267, 9] on icon at bounding box center [270, 12] width 6 height 6
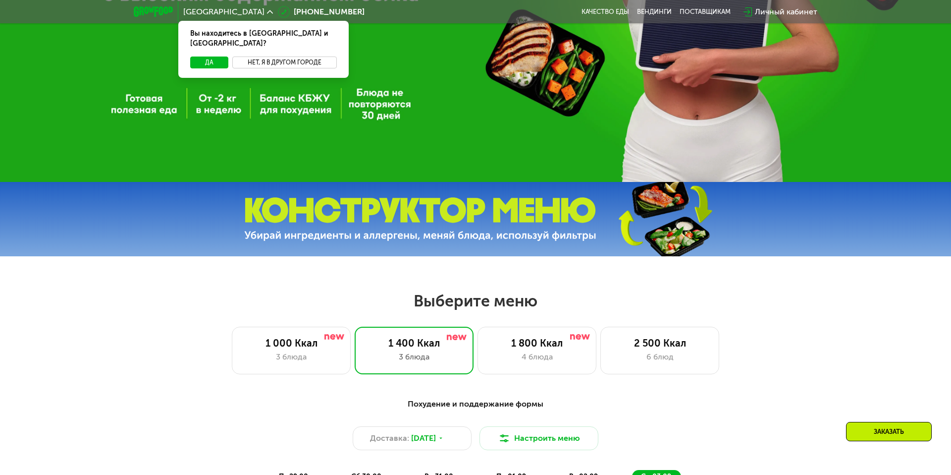
click at [245, 56] on button "Нет, я в другом городе" at bounding box center [284, 62] width 105 height 12
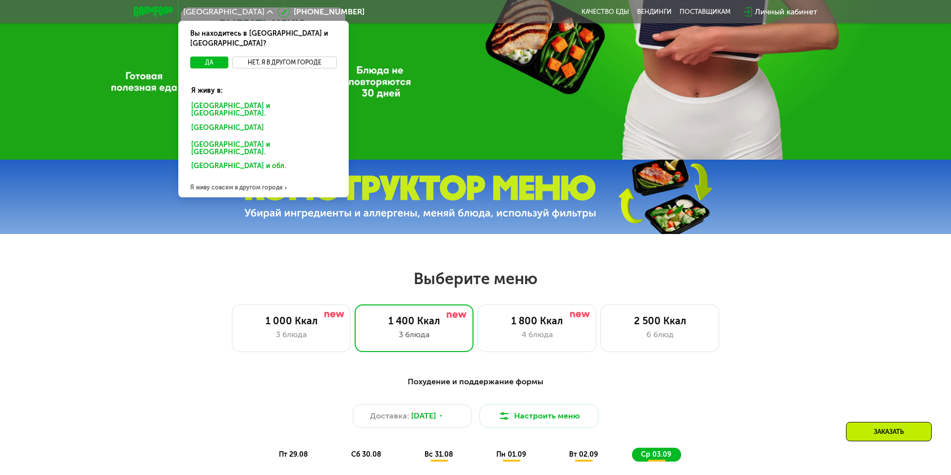
scroll to position [291, 0]
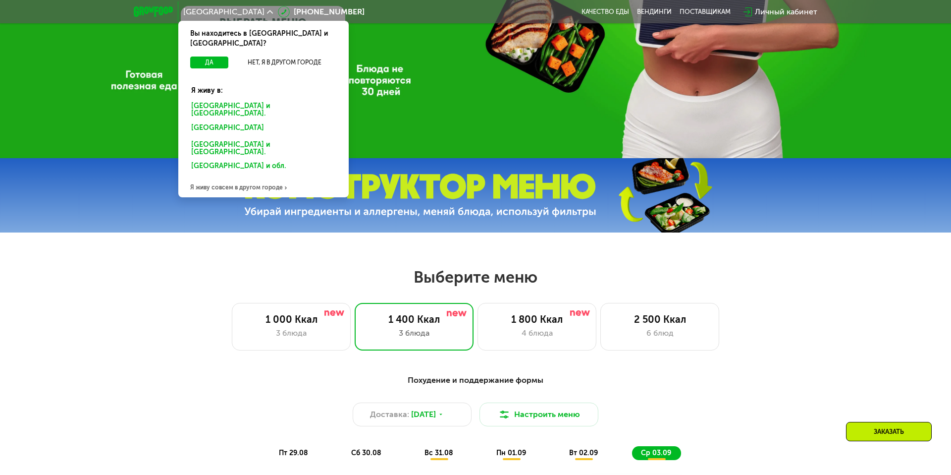
click at [224, 177] on div "Я живу совсем в другом городе" at bounding box center [263, 187] width 170 height 20
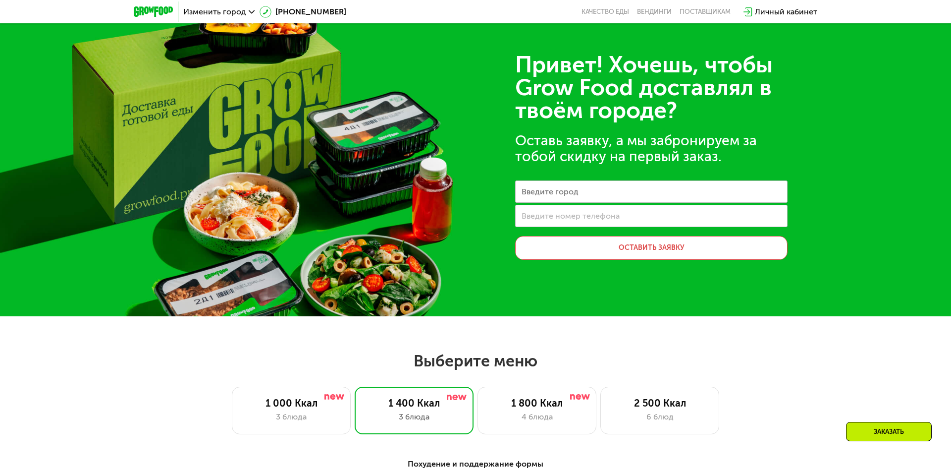
scroll to position [0, 0]
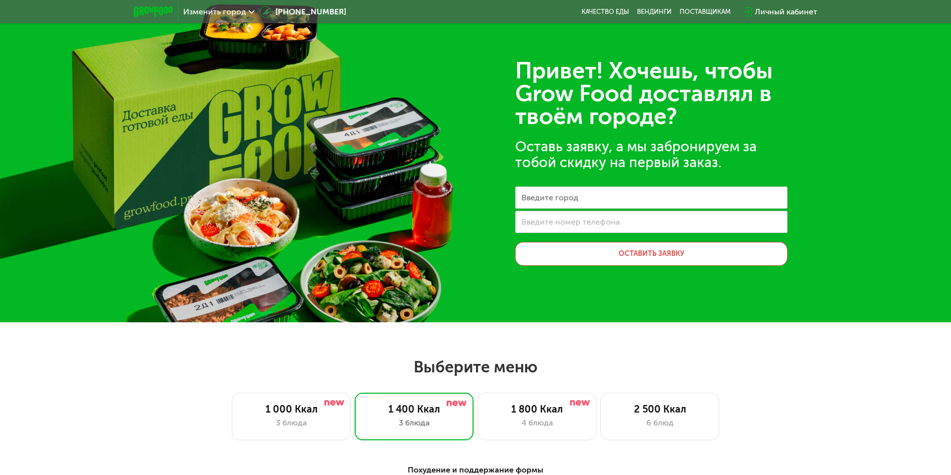
click at [237, 17] on div "Изменить город" at bounding box center [218, 12] width 81 height 18
click at [235, 12] on span "Изменить город" at bounding box center [214, 12] width 63 height 8
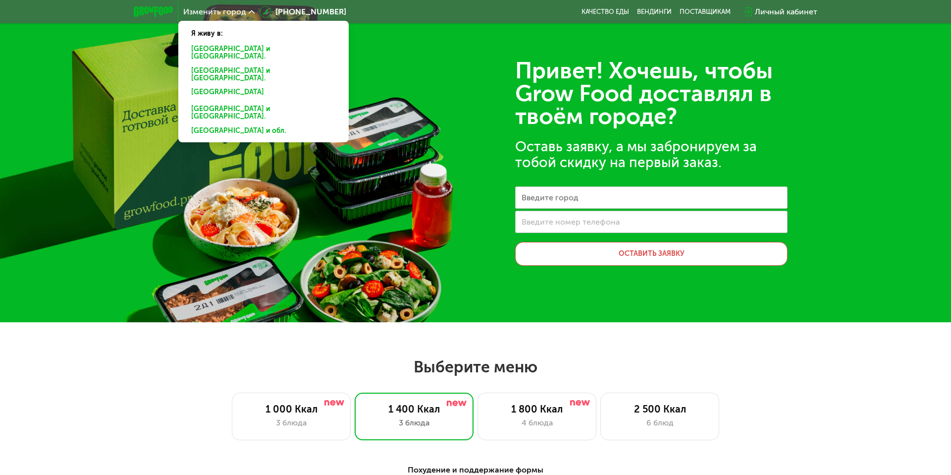
click at [223, 124] on div "[GEOGRAPHIC_DATA] и обл." at bounding box center [263, 132] width 159 height 16
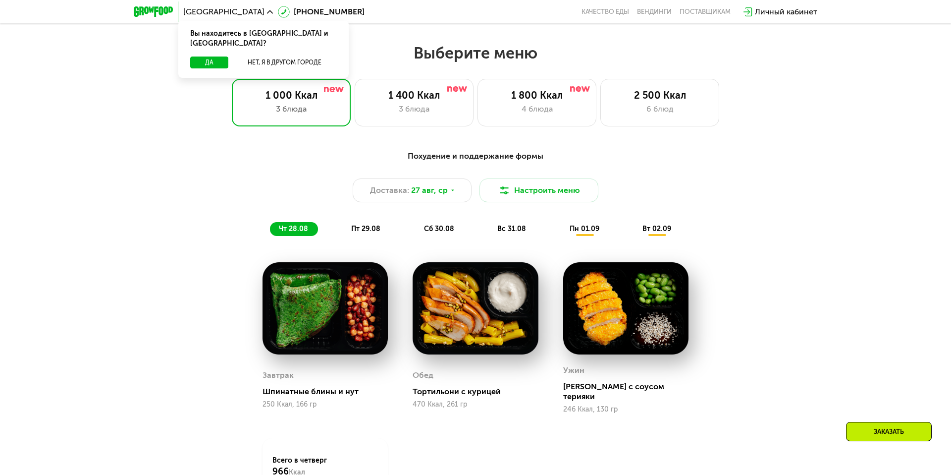
scroll to position [513, 0]
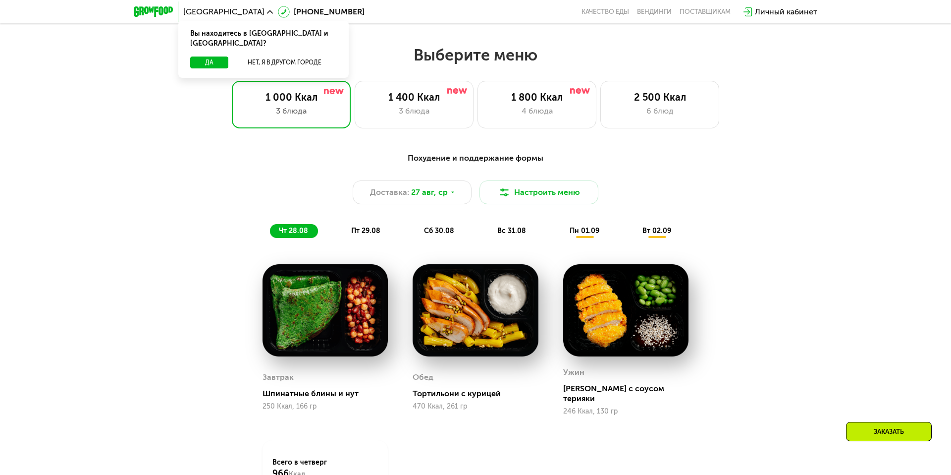
click at [652, 66] on div "Выберите меню 1 000 Ккал 3 блюда 1 400 Ккал 3 блюда 1 800 Ккал 4 блюда 2 500 Кк…" at bounding box center [475, 86] width 951 height 83
click at [650, 92] on div "2 500 Ккал" at bounding box center [660, 97] width 98 height 12
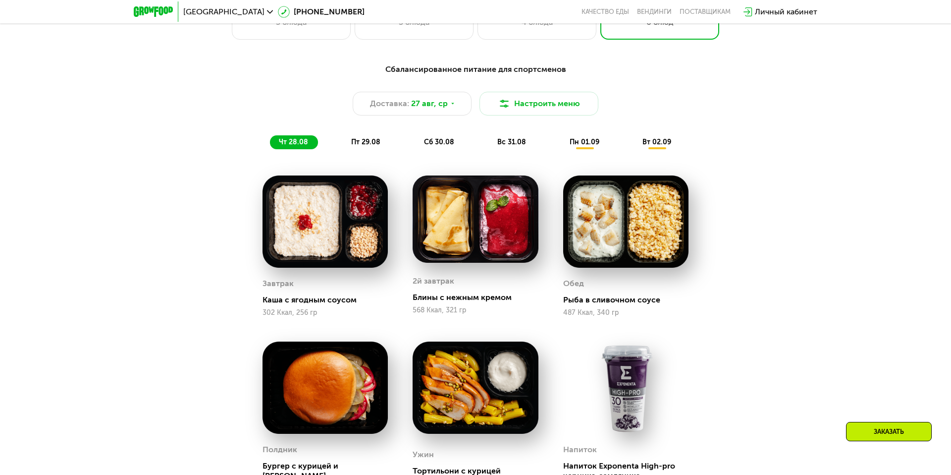
scroll to position [600, 0]
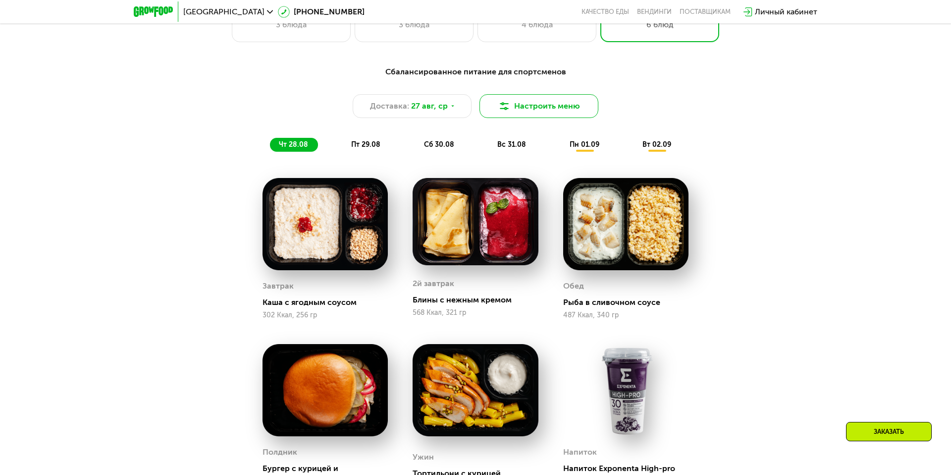
click at [532, 110] on button "Настроить меню" at bounding box center [539, 106] width 119 height 24
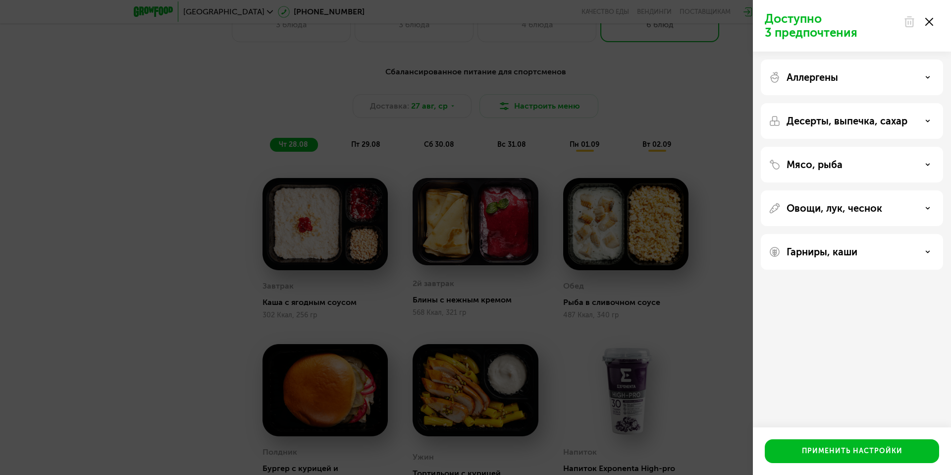
click at [821, 103] on div "Аллергены" at bounding box center [852, 121] width 182 height 36
click at [912, 79] on div "Аллергены" at bounding box center [852, 77] width 167 height 12
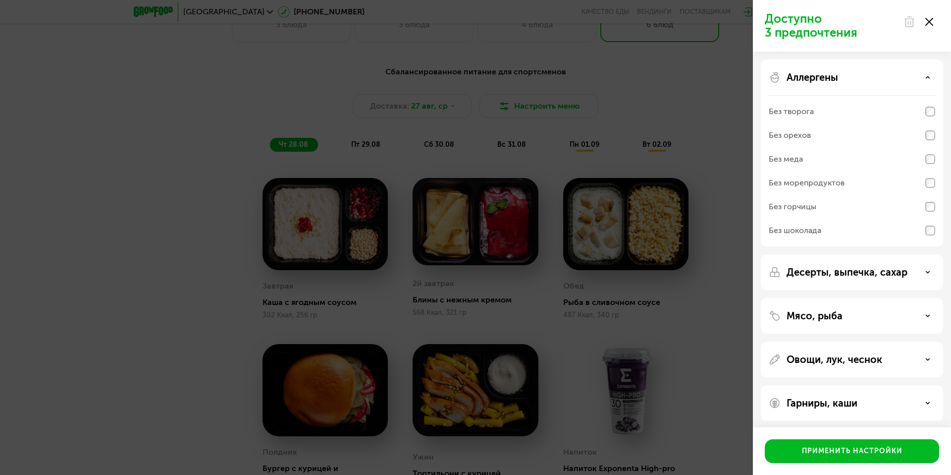
click at [912, 79] on div "Аллергены" at bounding box center [852, 77] width 167 height 12
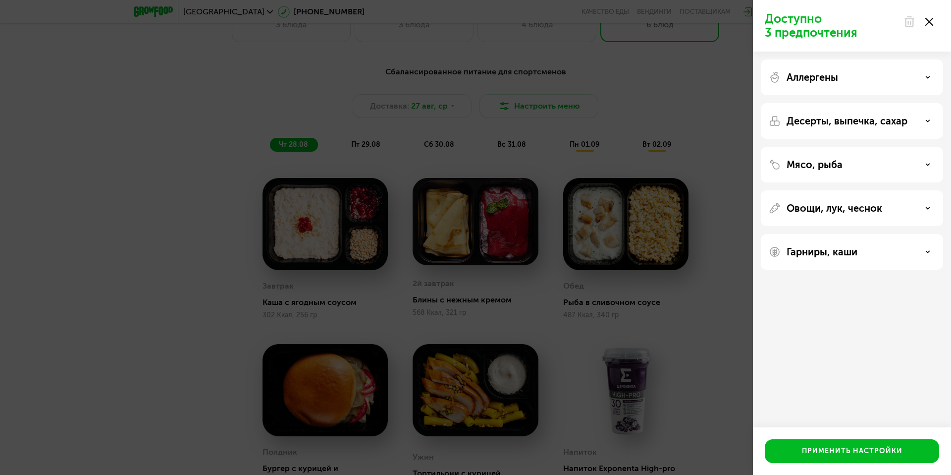
click at [918, 147] on div "Десерты, выпечка, сахар" at bounding box center [852, 165] width 182 height 36
click at [921, 119] on div "Десерты, выпечка, сахар" at bounding box center [852, 121] width 167 height 12
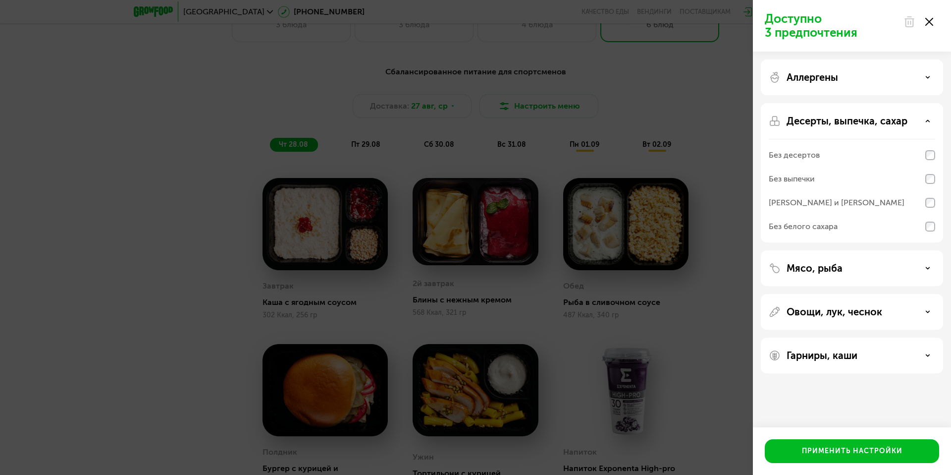
click at [921, 119] on div "Десерты, выпечка, сахар" at bounding box center [852, 121] width 167 height 12
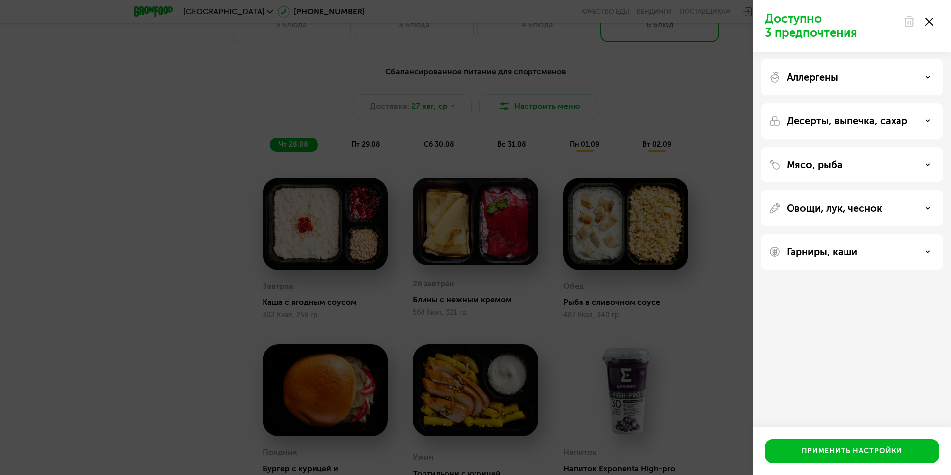
click at [918, 167] on div "Мясо, рыба" at bounding box center [852, 165] width 167 height 12
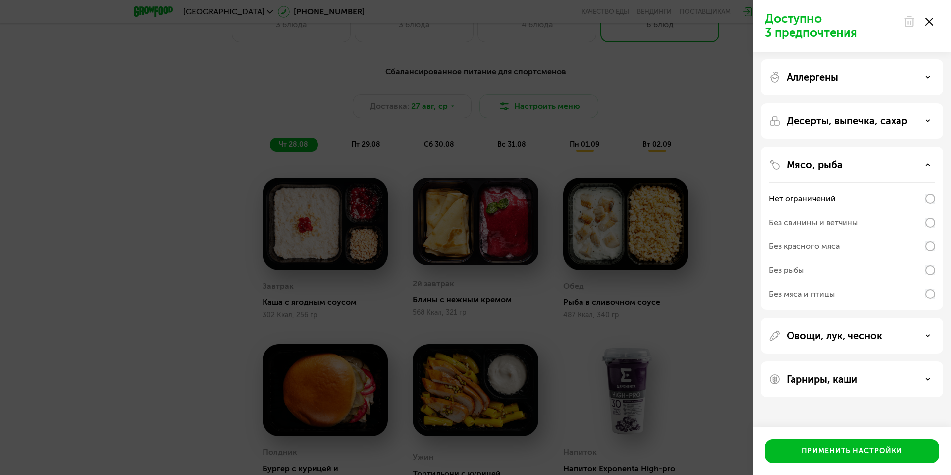
click at [918, 167] on div "Мясо, рыба" at bounding box center [852, 165] width 167 height 12
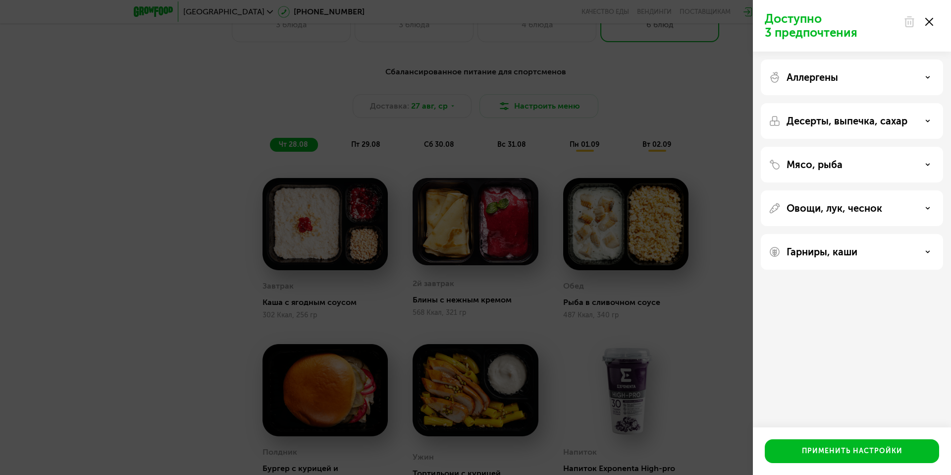
click at [919, 234] on div "Овощи, лук, чеснок" at bounding box center [852, 252] width 182 height 36
click at [926, 206] on icon at bounding box center [928, 208] width 5 height 5
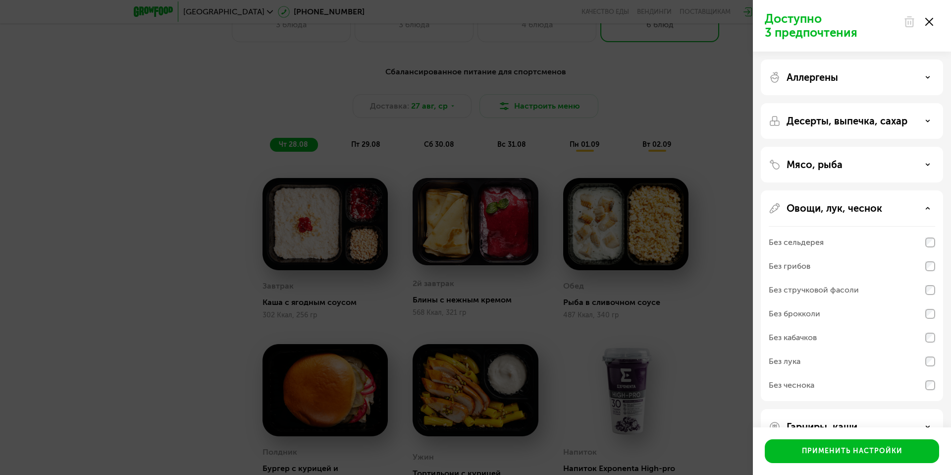
click at [926, 206] on icon at bounding box center [928, 208] width 5 height 5
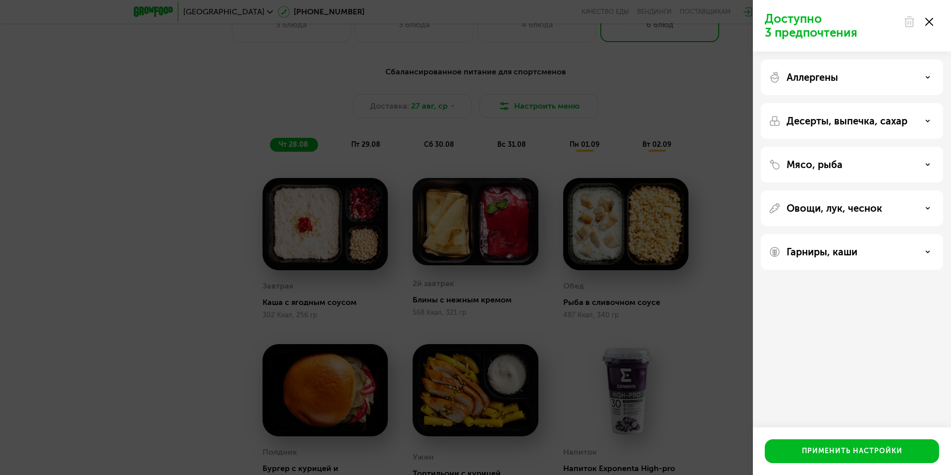
click at [921, 261] on div "Гарниры, каши" at bounding box center [852, 252] width 182 height 36
click at [924, 255] on div "Гарниры, каши" at bounding box center [852, 252] width 167 height 12
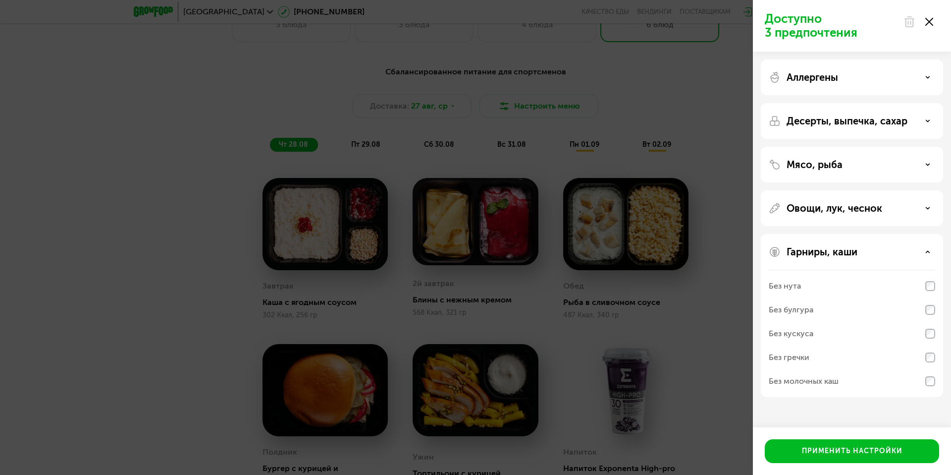
click at [729, 341] on div "Доступно 3 предпочтения Аллергены Десерты, выпечка, сахар Мясо, рыба Овощи, лук…" at bounding box center [475, 237] width 951 height 475
